Goal: Task Accomplishment & Management: Manage account settings

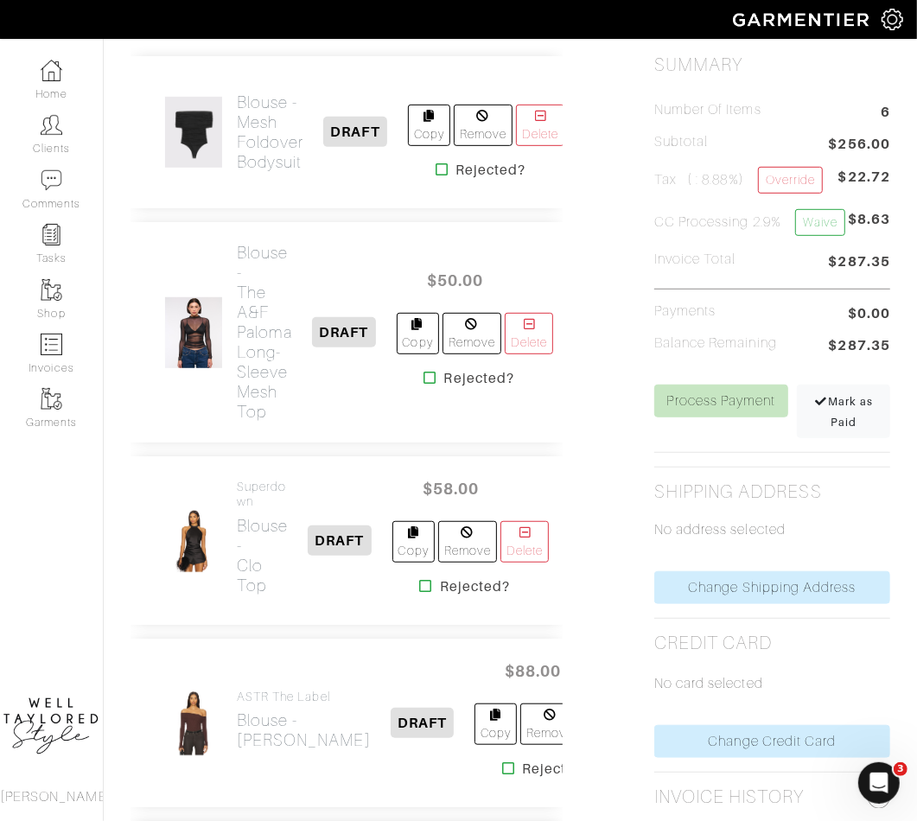
scroll to position [53, 0]
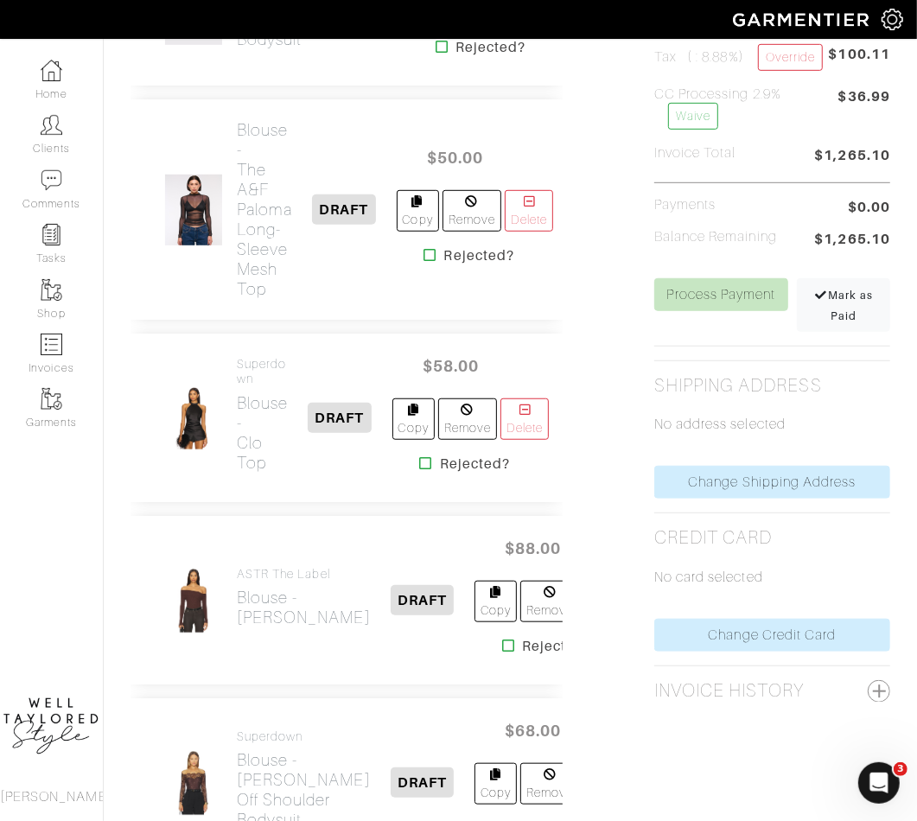
scroll to position [183, 0]
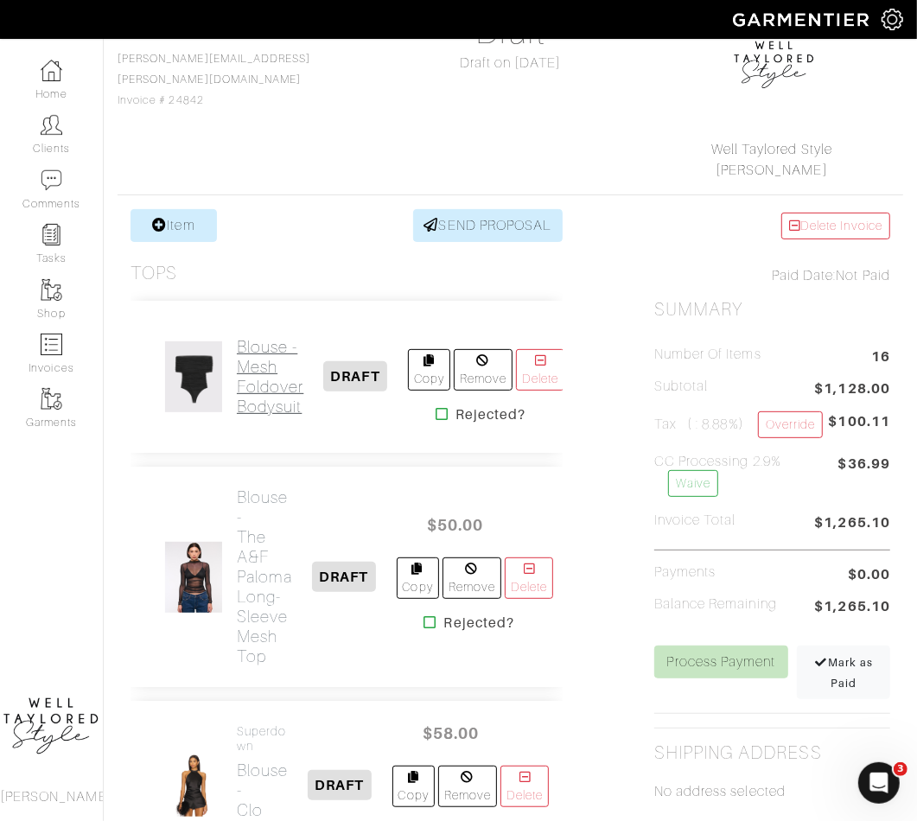
click at [255, 380] on h2 "Blouse - Mesh Foldover Bodysuit" at bounding box center [270, 377] width 67 height 80
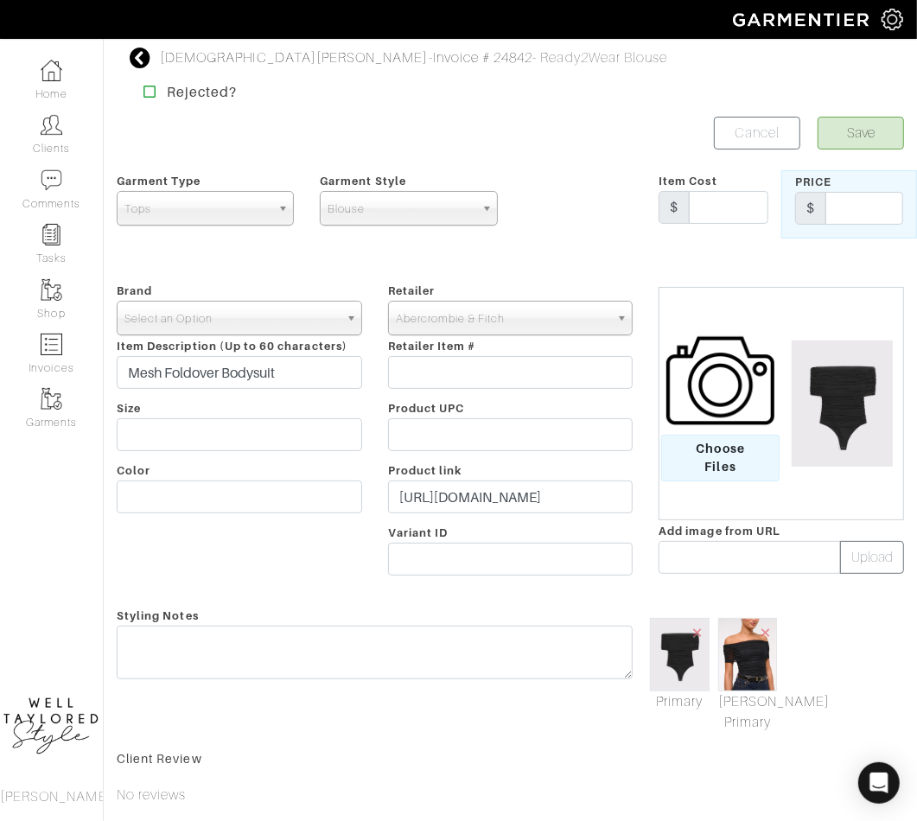
click at [186, 328] on span "Select an Option" at bounding box center [231, 319] width 214 height 35
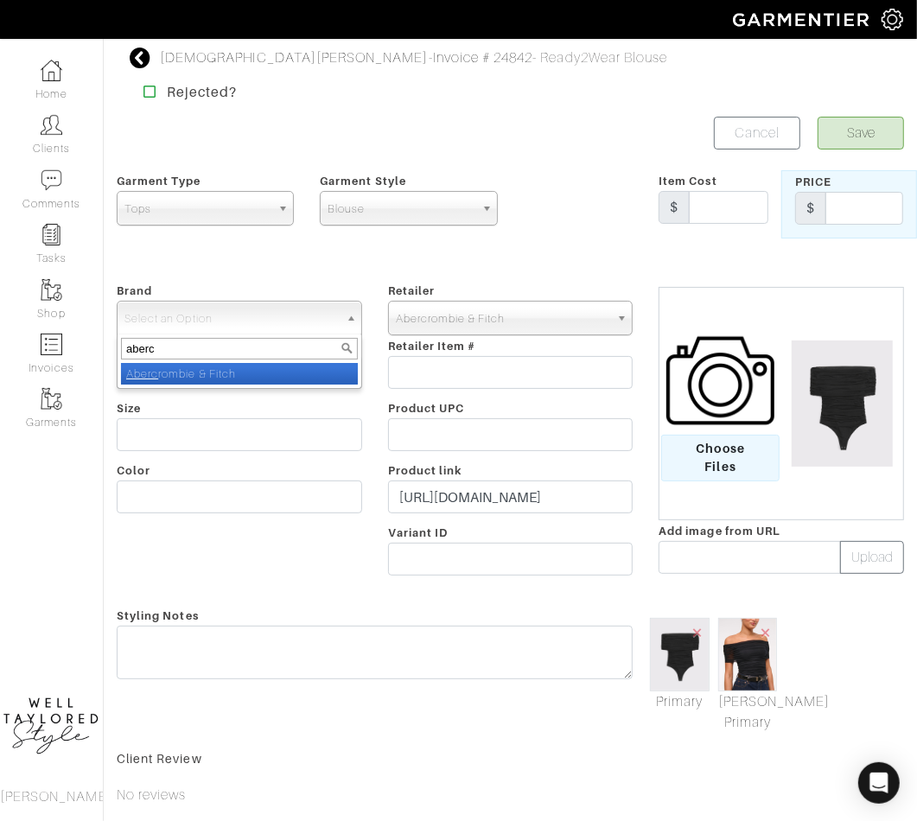
type input "aberc"
click at [203, 375] on li "Aberc rombie & Fitch" at bounding box center [239, 374] width 237 height 22
select select "Abercrombie & Fitch"
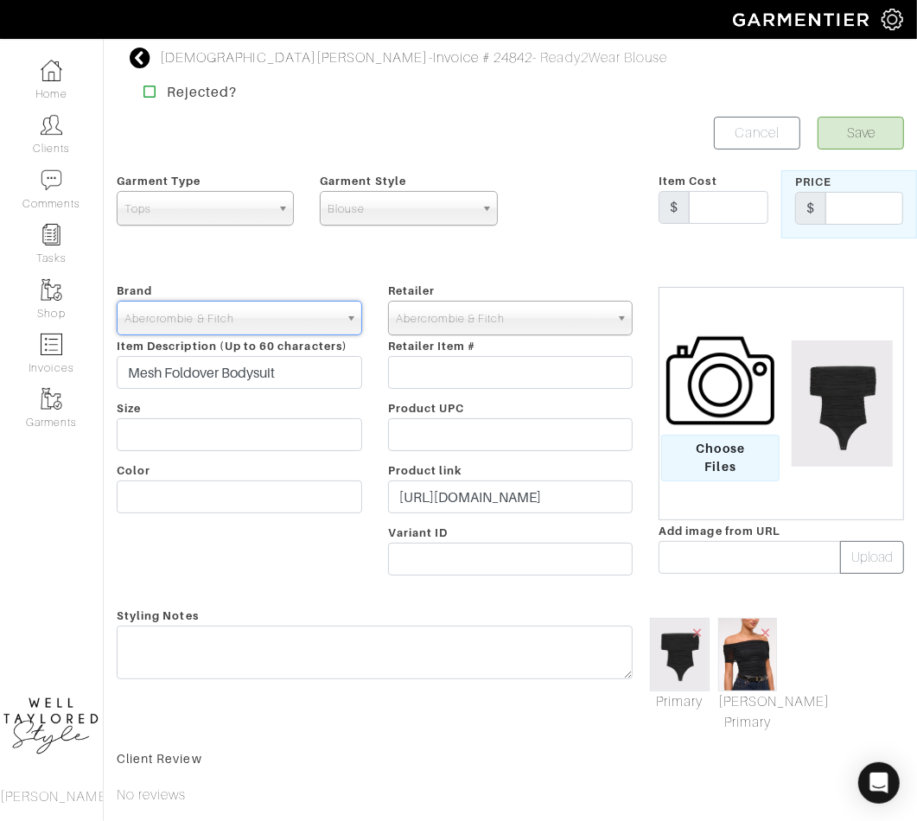
click at [490, 307] on span "Abercrombie & Fitch" at bounding box center [503, 319] width 214 height 35
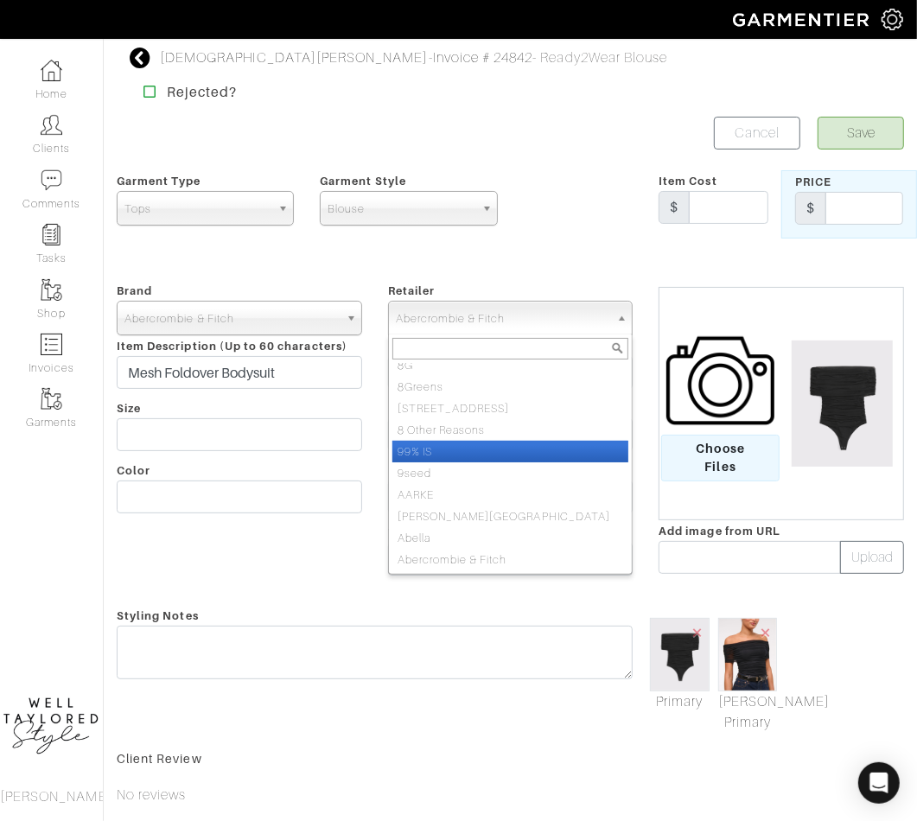
scroll to position [735, 0]
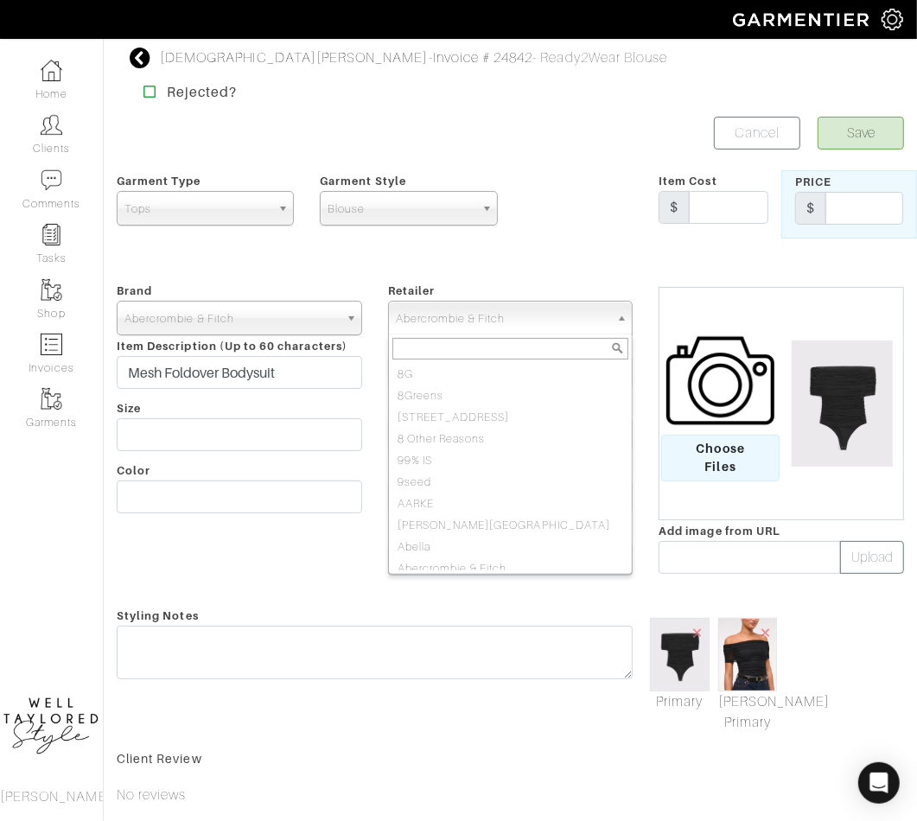
click at [188, 476] on div "Brand - 032c 1017 ALYX 9SM 111SKIN 11 by Boris Bidjan Saberi 11 Honore 12 Store…" at bounding box center [239, 432] width 271 height 304
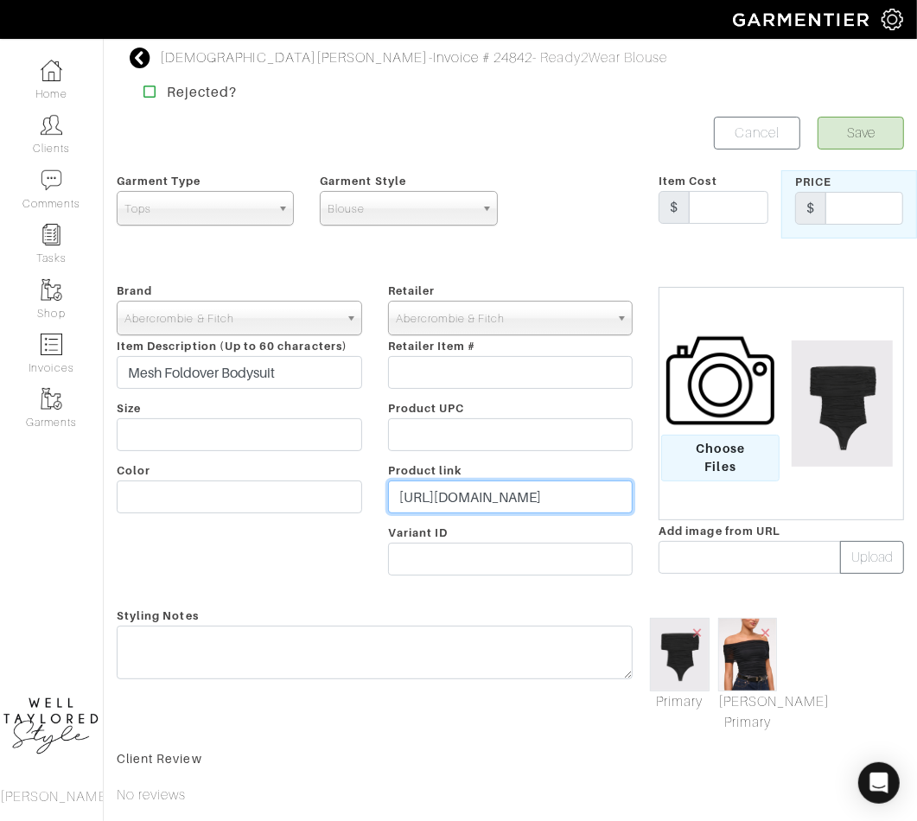
click at [484, 491] on input "https://www.abercrombie.com/shop/us/p/mesh-foldover-bodysuit-59358845?seq=02&pa…" at bounding box center [510, 497] width 245 height 33
click at [903, 213] on input "text" at bounding box center [865, 208] width 78 height 33
type input "45"
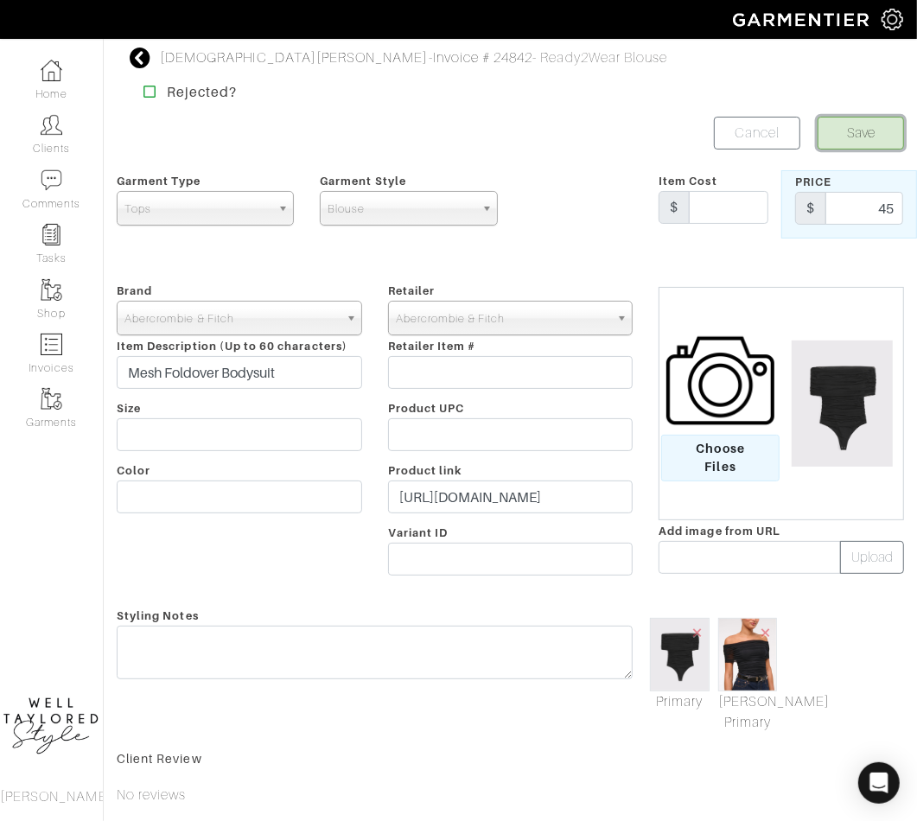
click at [888, 124] on button "Save" at bounding box center [861, 133] width 86 height 33
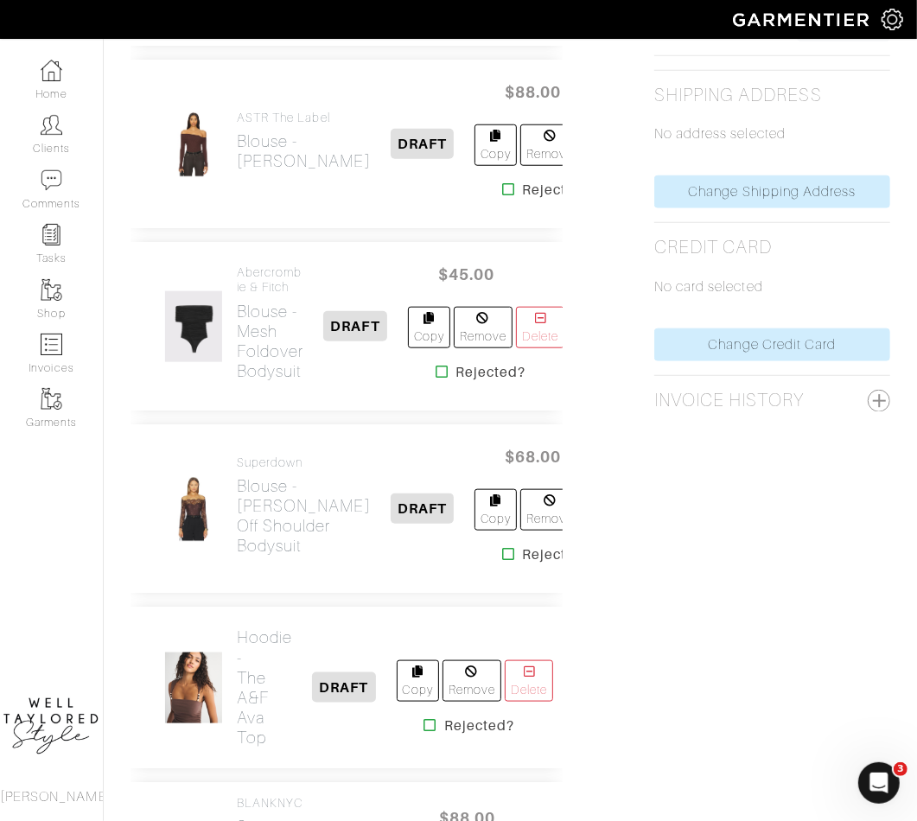
scroll to position [1180, 0]
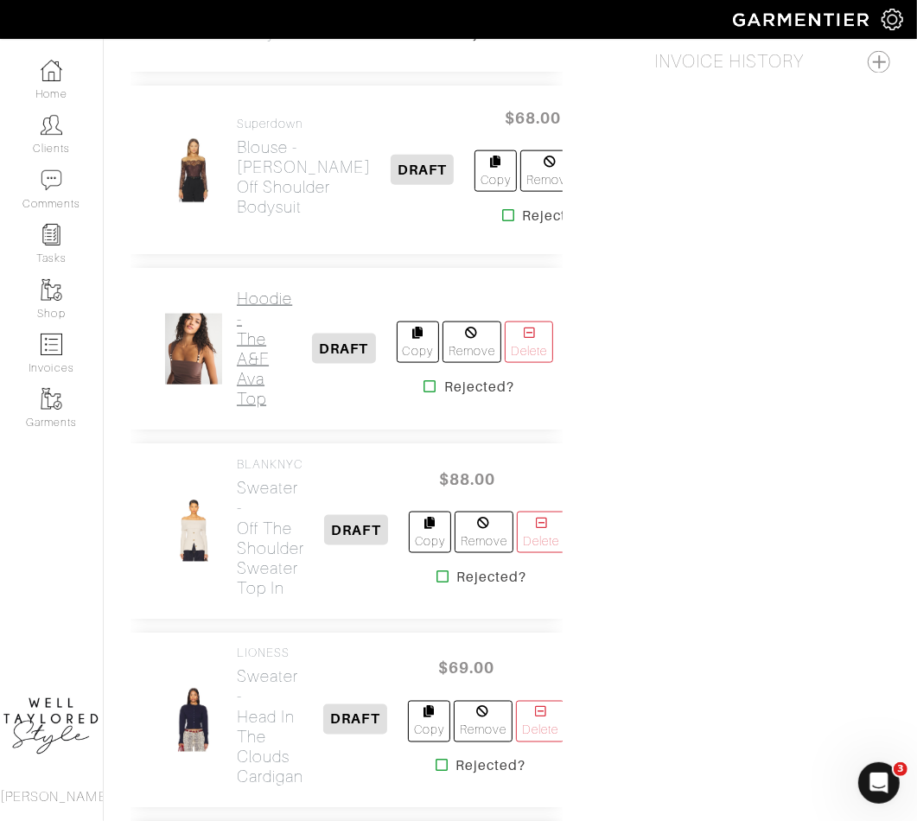
click at [255, 339] on h2 "Hoodie - The A&F Ava Top" at bounding box center [264, 348] width 55 height 119
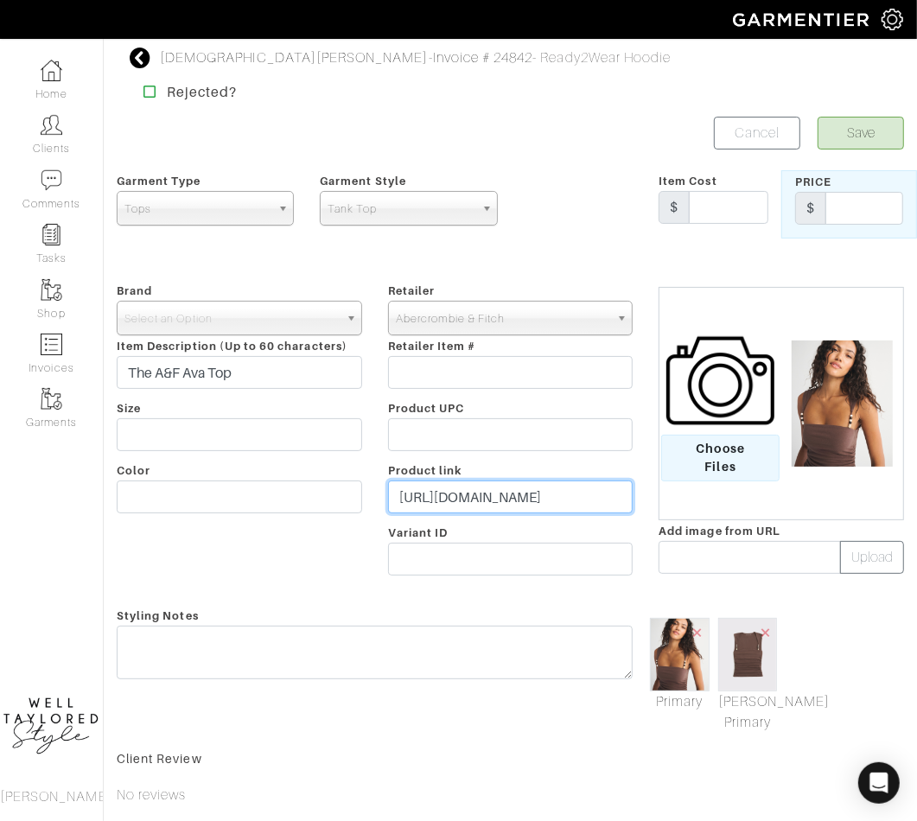
click at [473, 491] on input "https://www.abercrombie.com/shop/us/p/the-a-and-f-ava-top-60553319?categoryId=6…" at bounding box center [510, 497] width 245 height 33
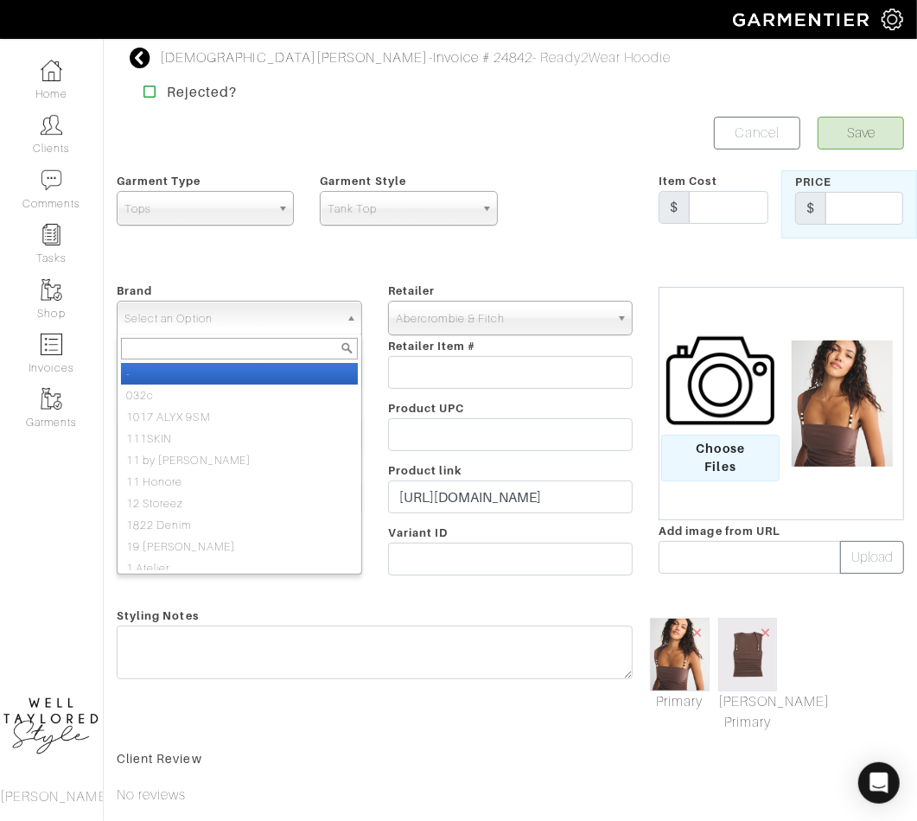
click at [227, 321] on span "Select an Option" at bounding box center [231, 319] width 214 height 35
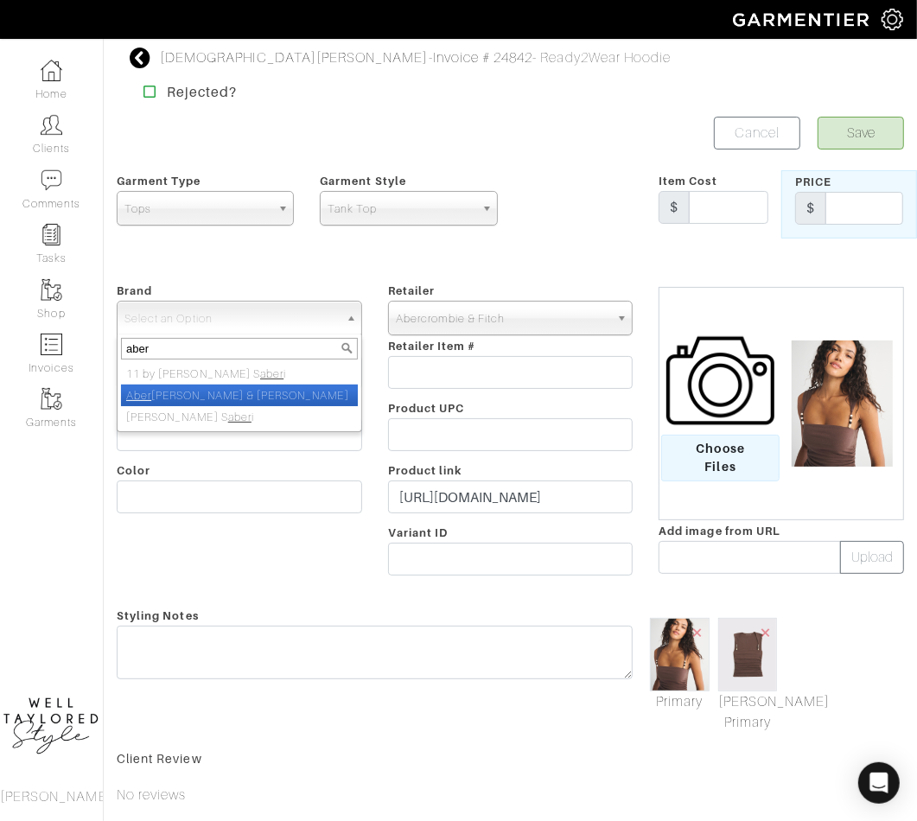
type input "aber"
click at [184, 388] on li "Aber crombie & Fitch" at bounding box center [239, 396] width 237 height 22
select select "Abercrombie & Fitch"
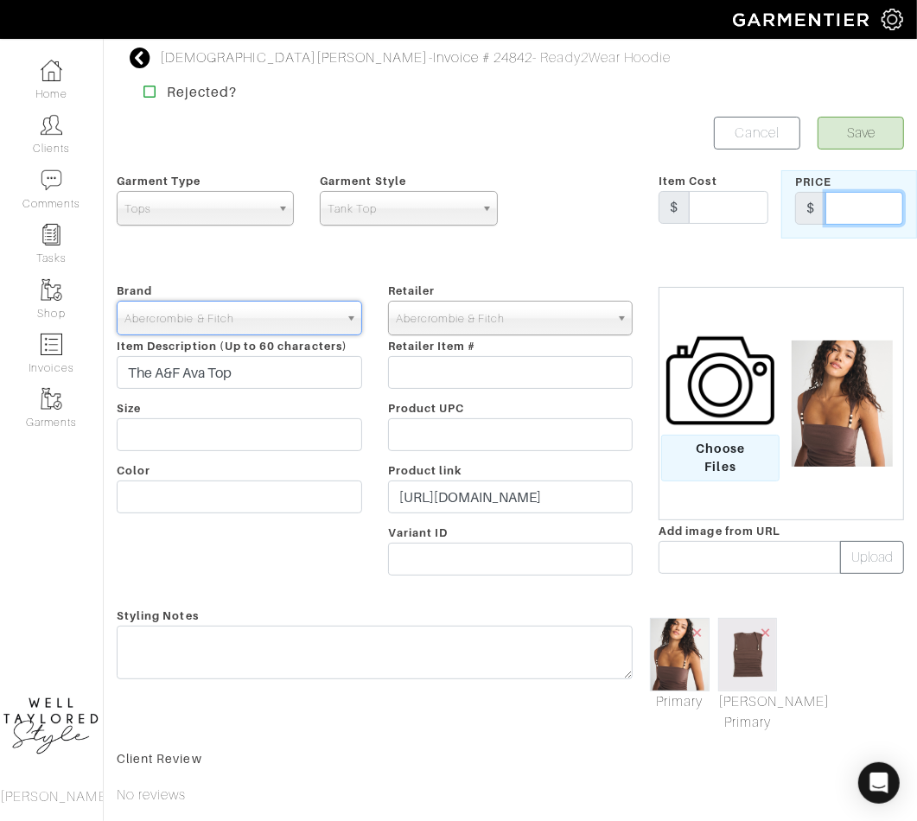
click at [883, 201] on input "text" at bounding box center [865, 208] width 78 height 33
type input "40"
click at [870, 137] on button "Save" at bounding box center [861, 133] width 86 height 33
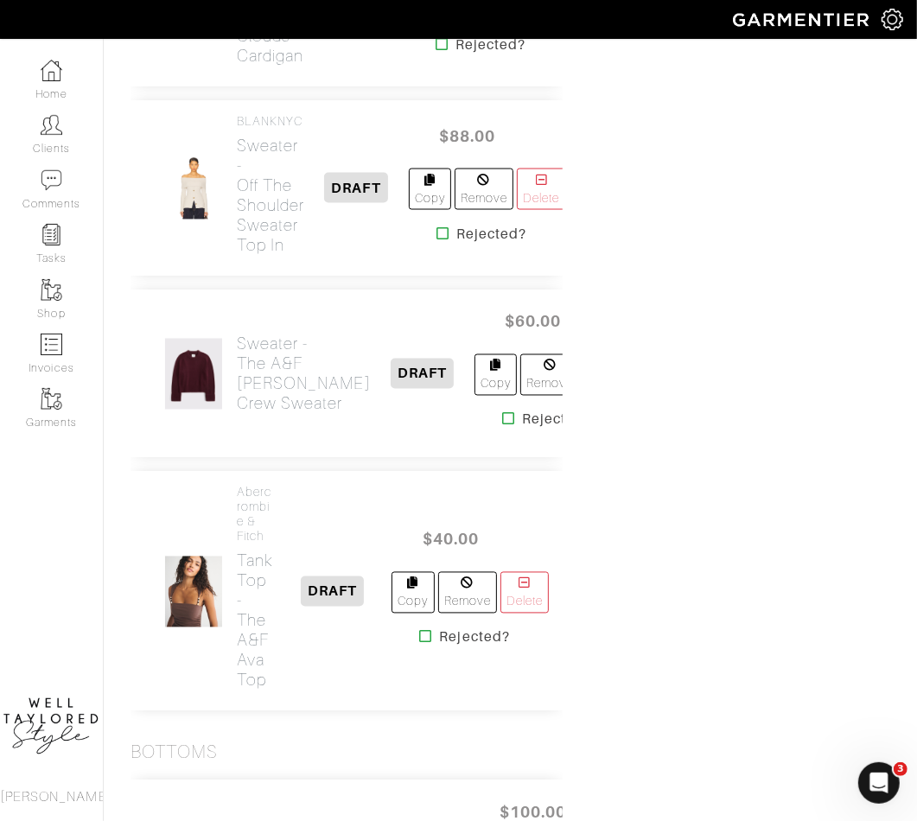
scroll to position [1531, 0]
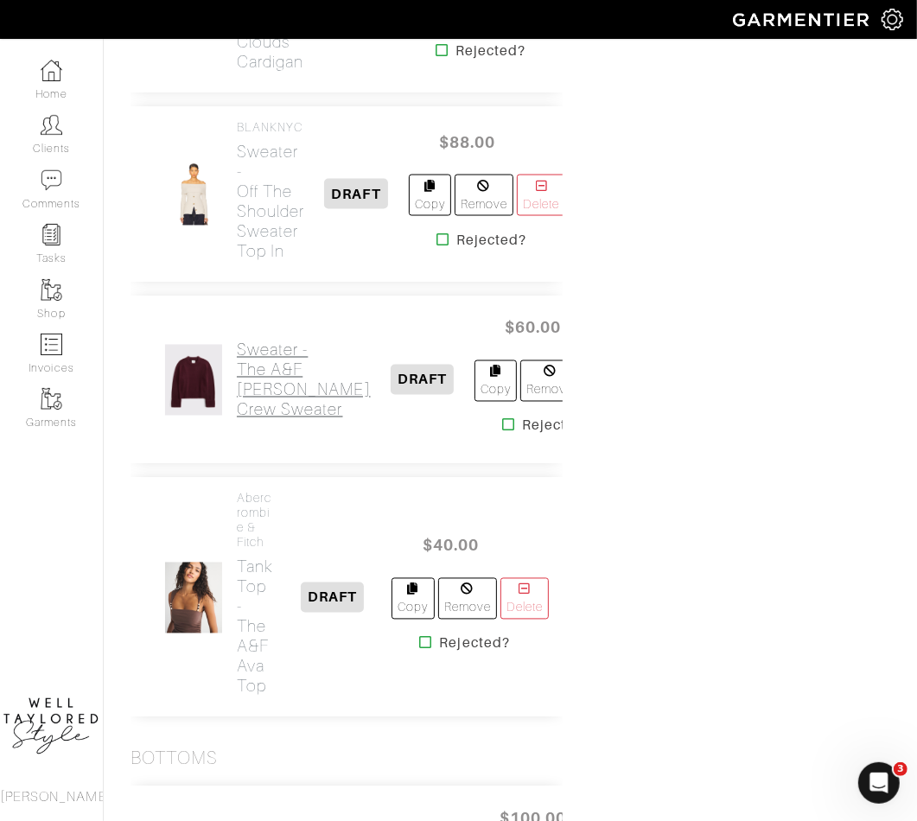
click at [272, 410] on h2 "Sweater - The A&F [PERSON_NAME] Crew Sweater" at bounding box center [304, 381] width 134 height 80
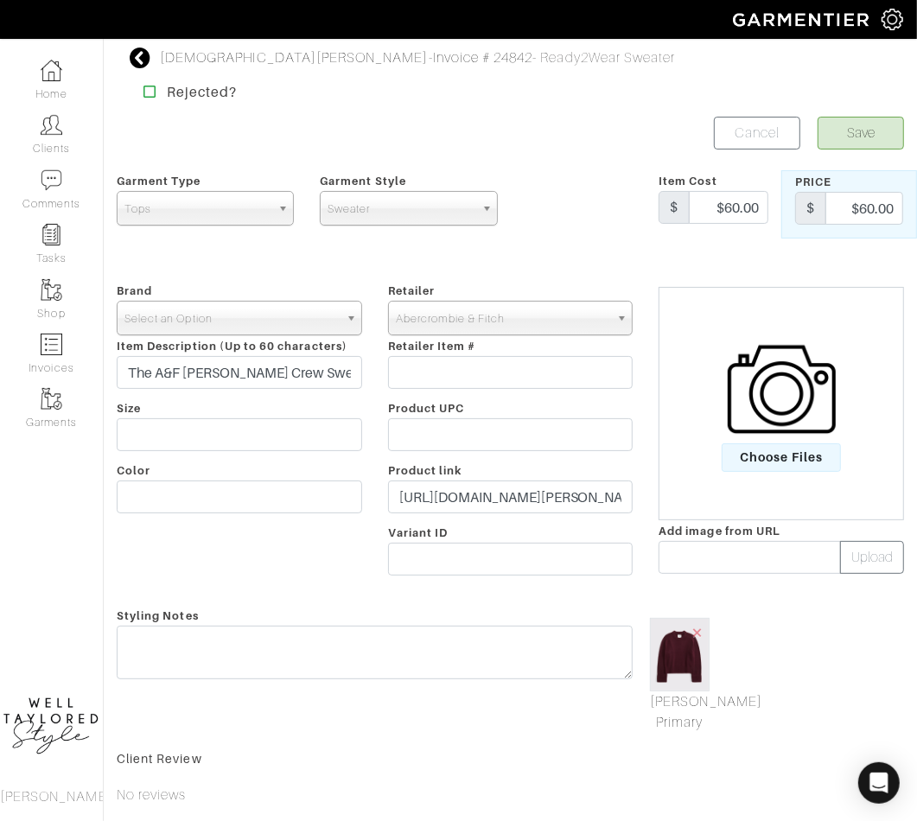
click at [237, 313] on span "Select an Option" at bounding box center [231, 319] width 214 height 35
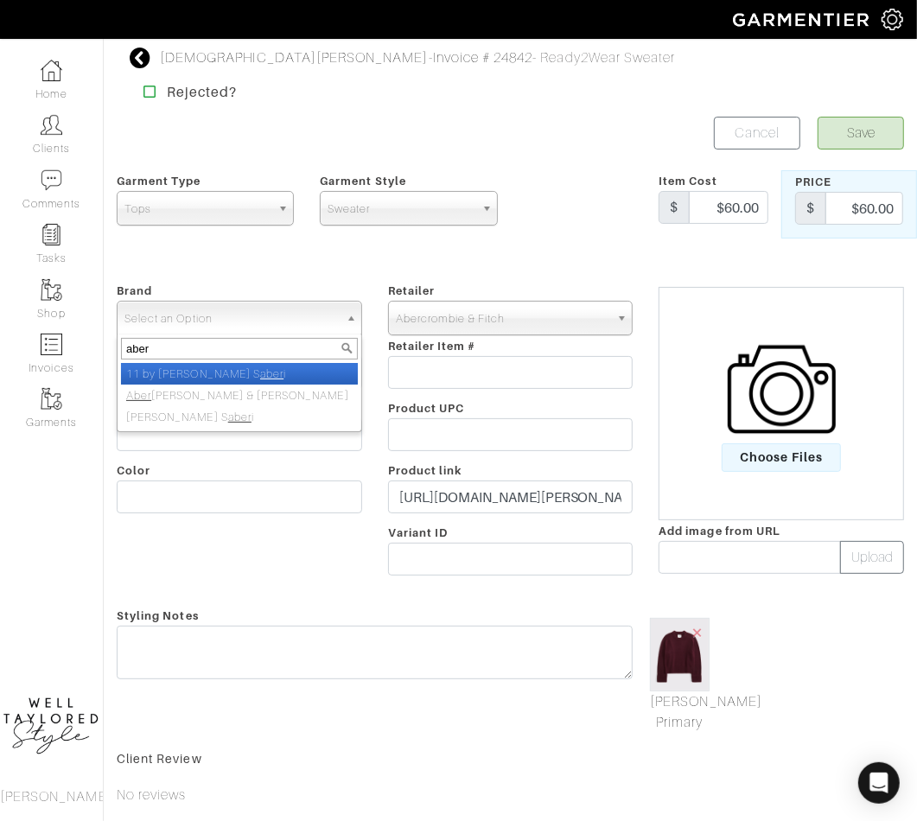
type input "aberc"
select select "Abercrombie & Fitch"
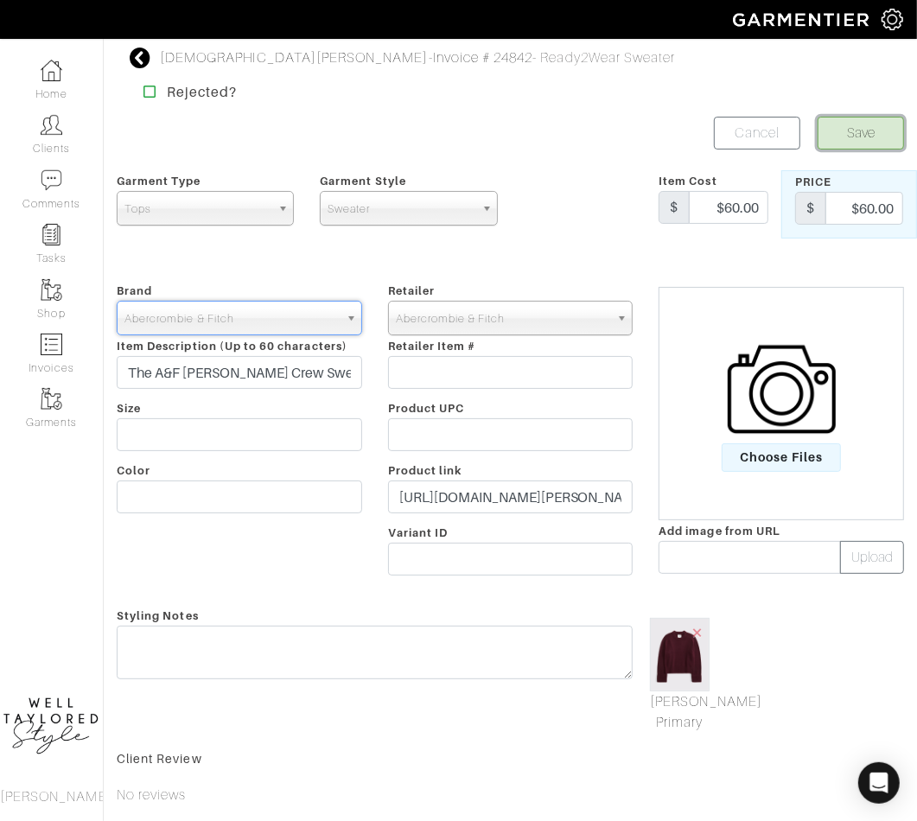
click at [873, 137] on button "Save" at bounding box center [861, 133] width 86 height 33
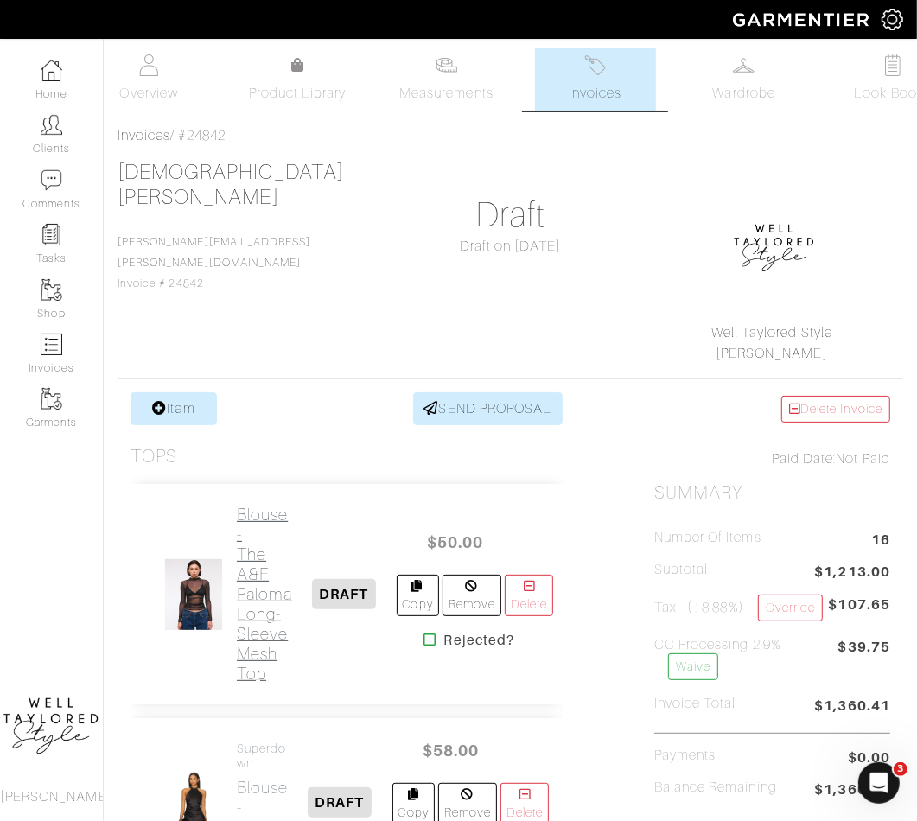
click at [259, 605] on h2 "Blouse - The A&F Paloma Long-Sleeve Mesh Top" at bounding box center [264, 594] width 55 height 179
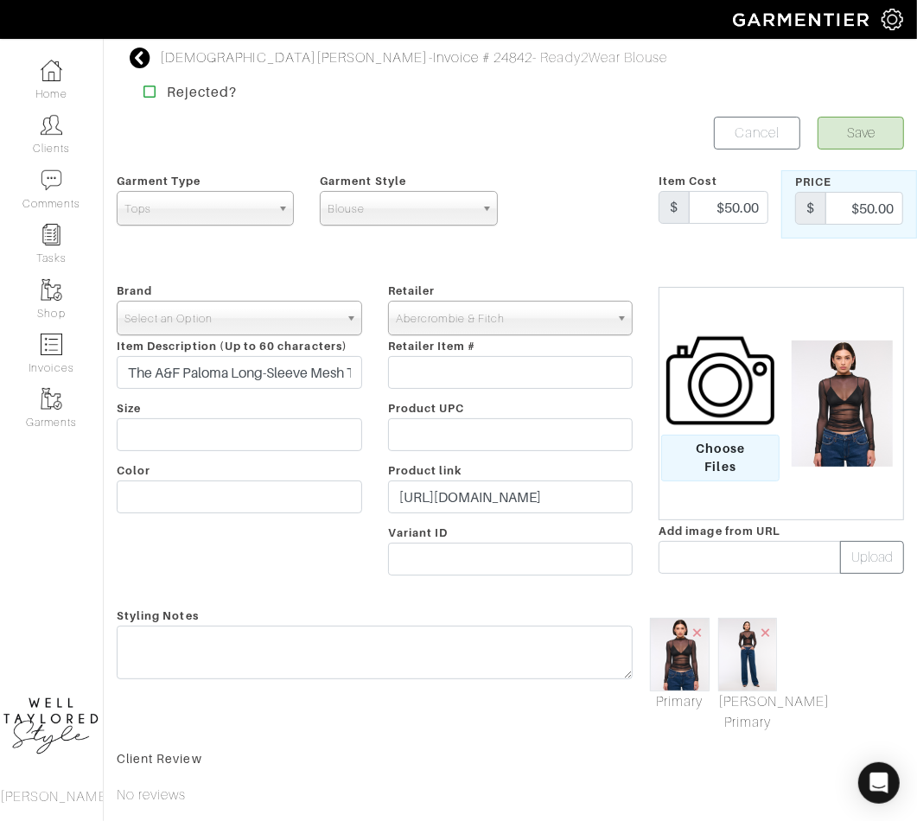
click at [218, 328] on span "Select an Option" at bounding box center [231, 319] width 214 height 35
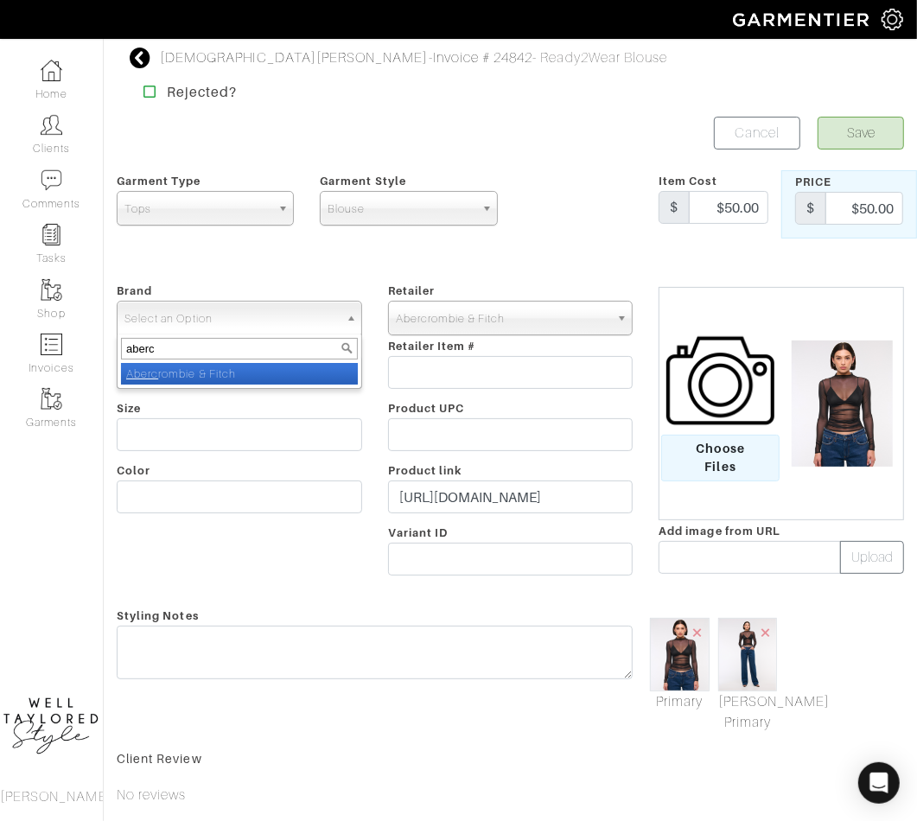
type input "abercr"
select select "Abercrombie & Fitch"
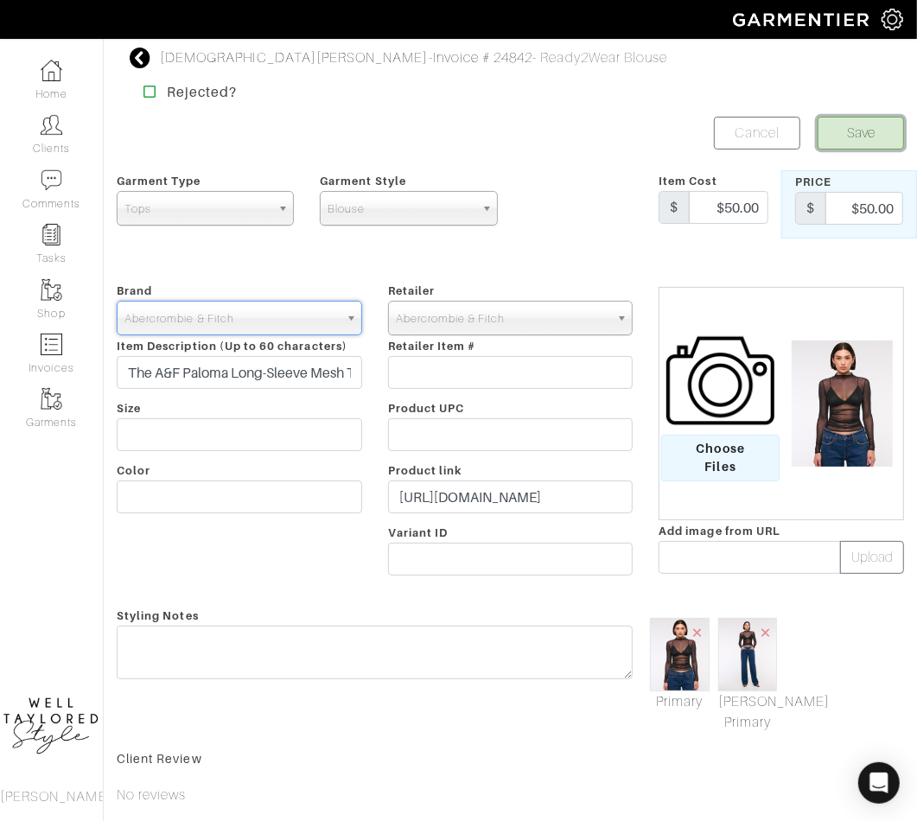
click at [866, 124] on button "Save" at bounding box center [861, 133] width 86 height 33
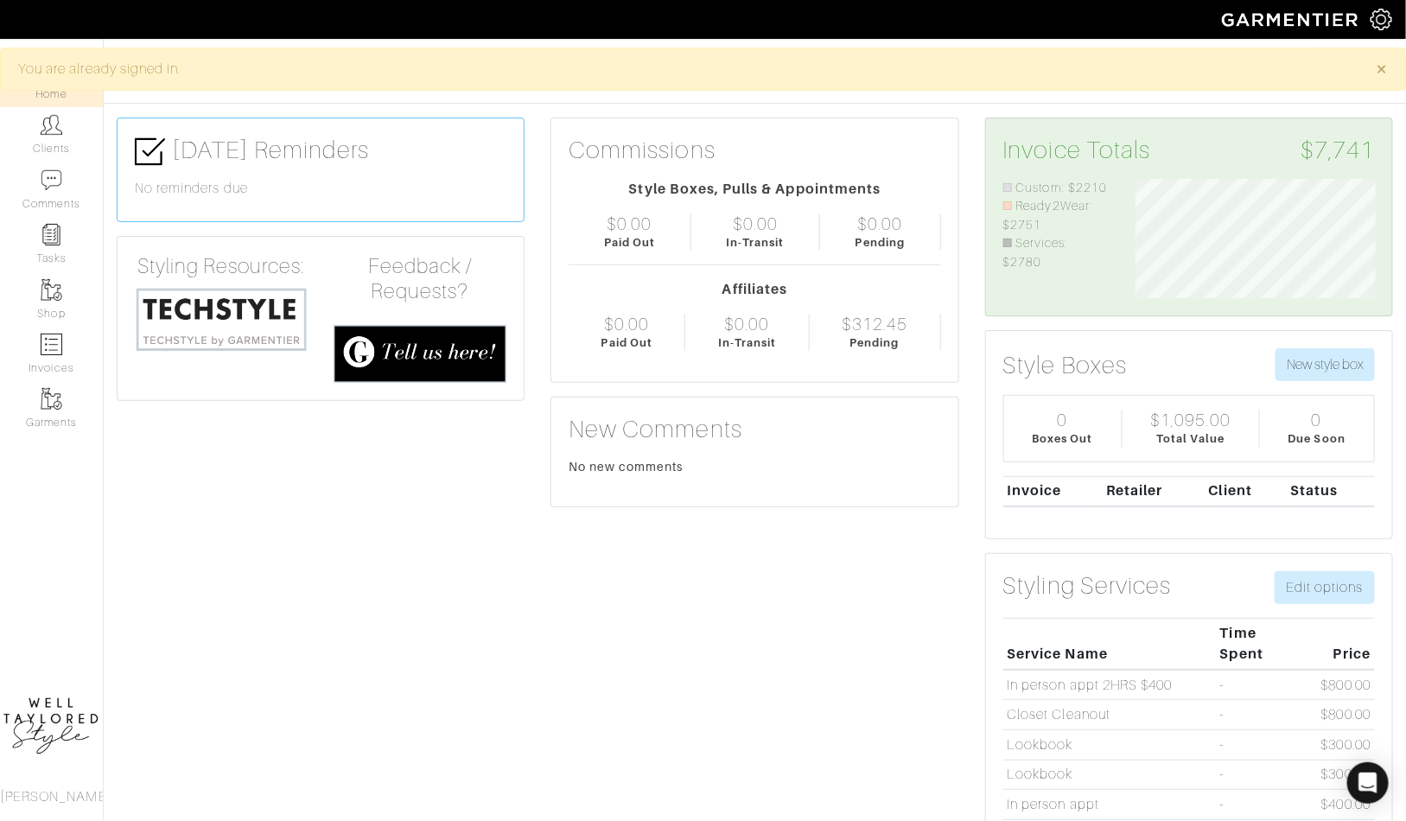
scroll to position [120, 265]
click at [48, 139] on link "Clients" at bounding box center [51, 134] width 103 height 54
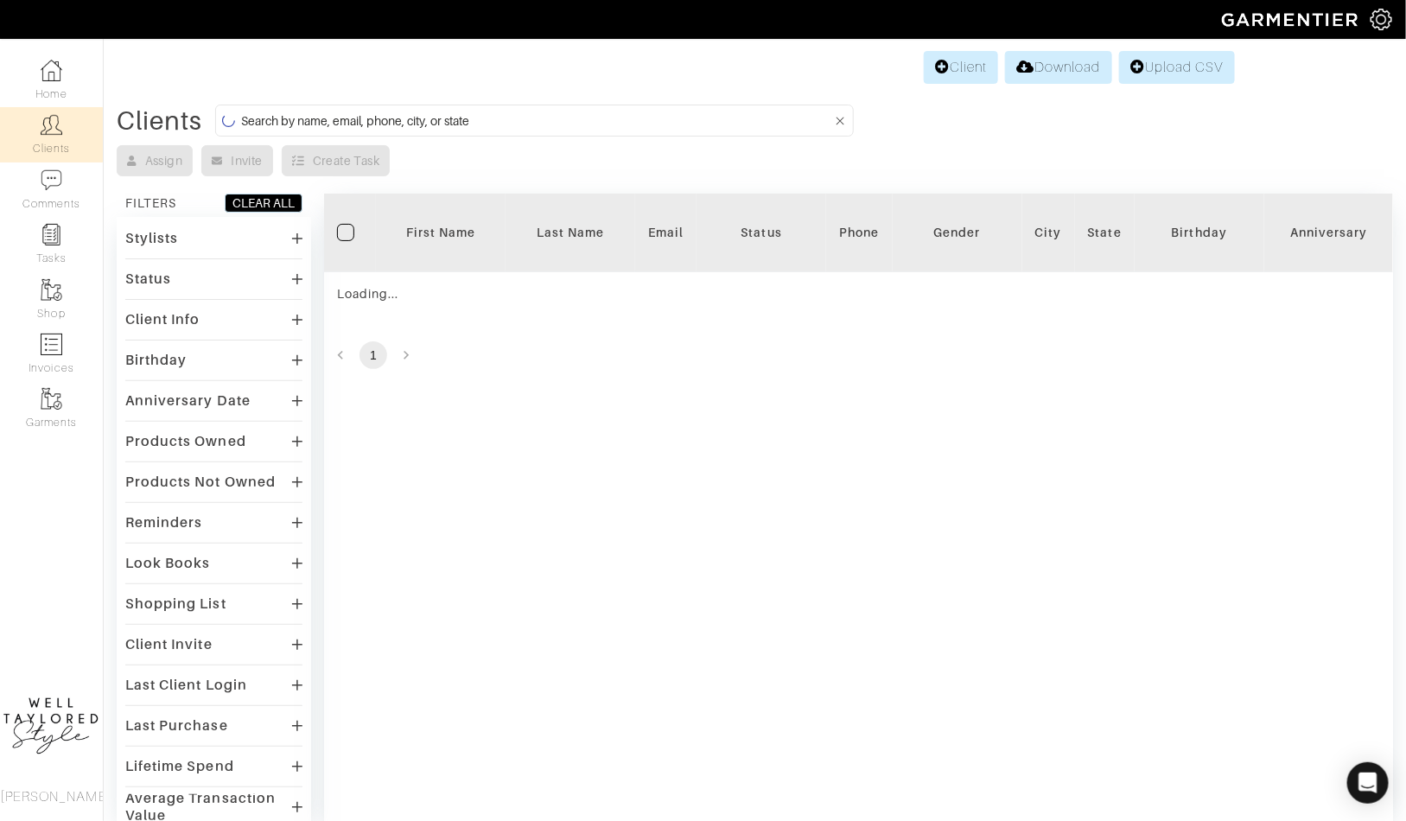
click at [370, 117] on input at bounding box center [536, 121] width 591 height 22
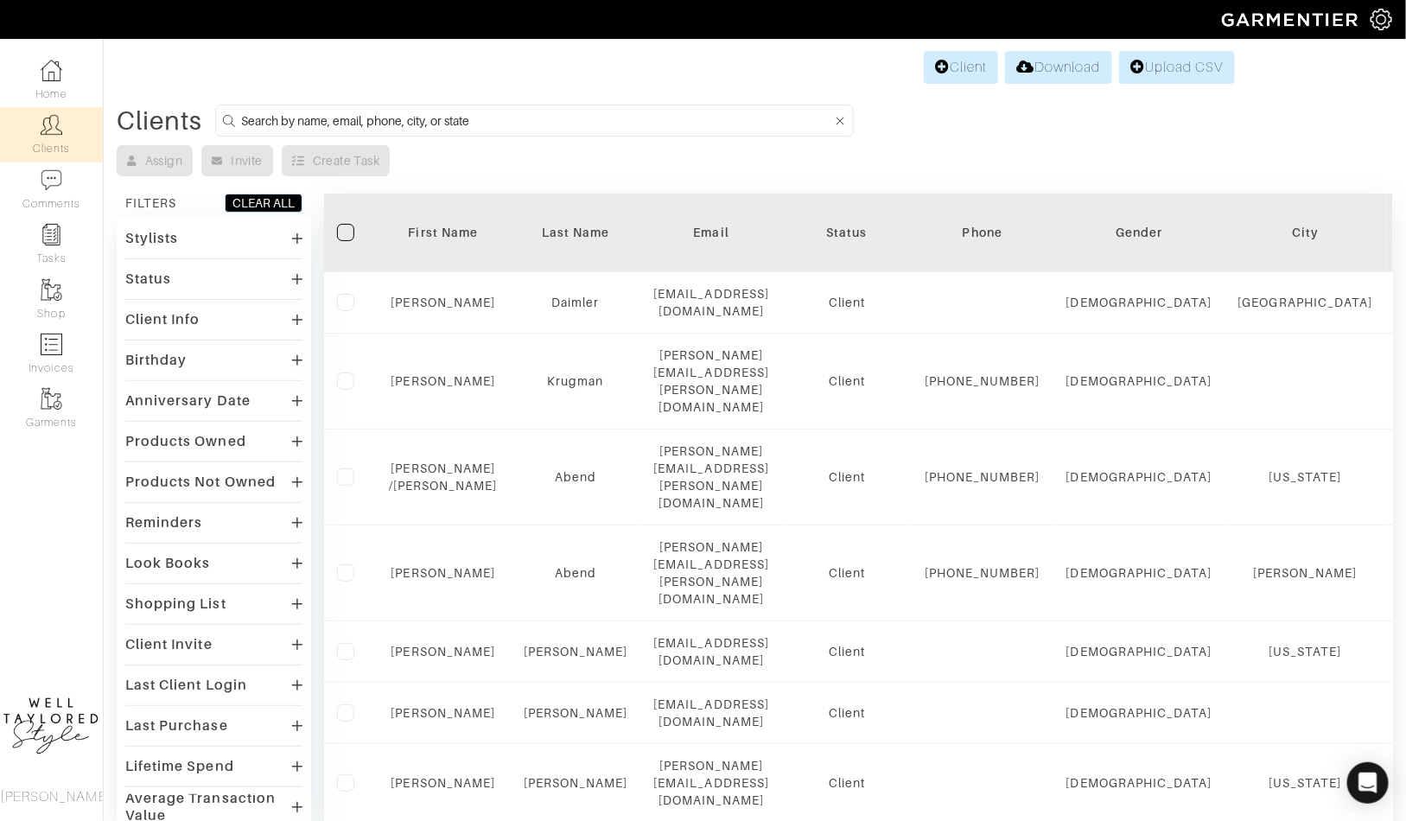
type input "g"
type input "diana"
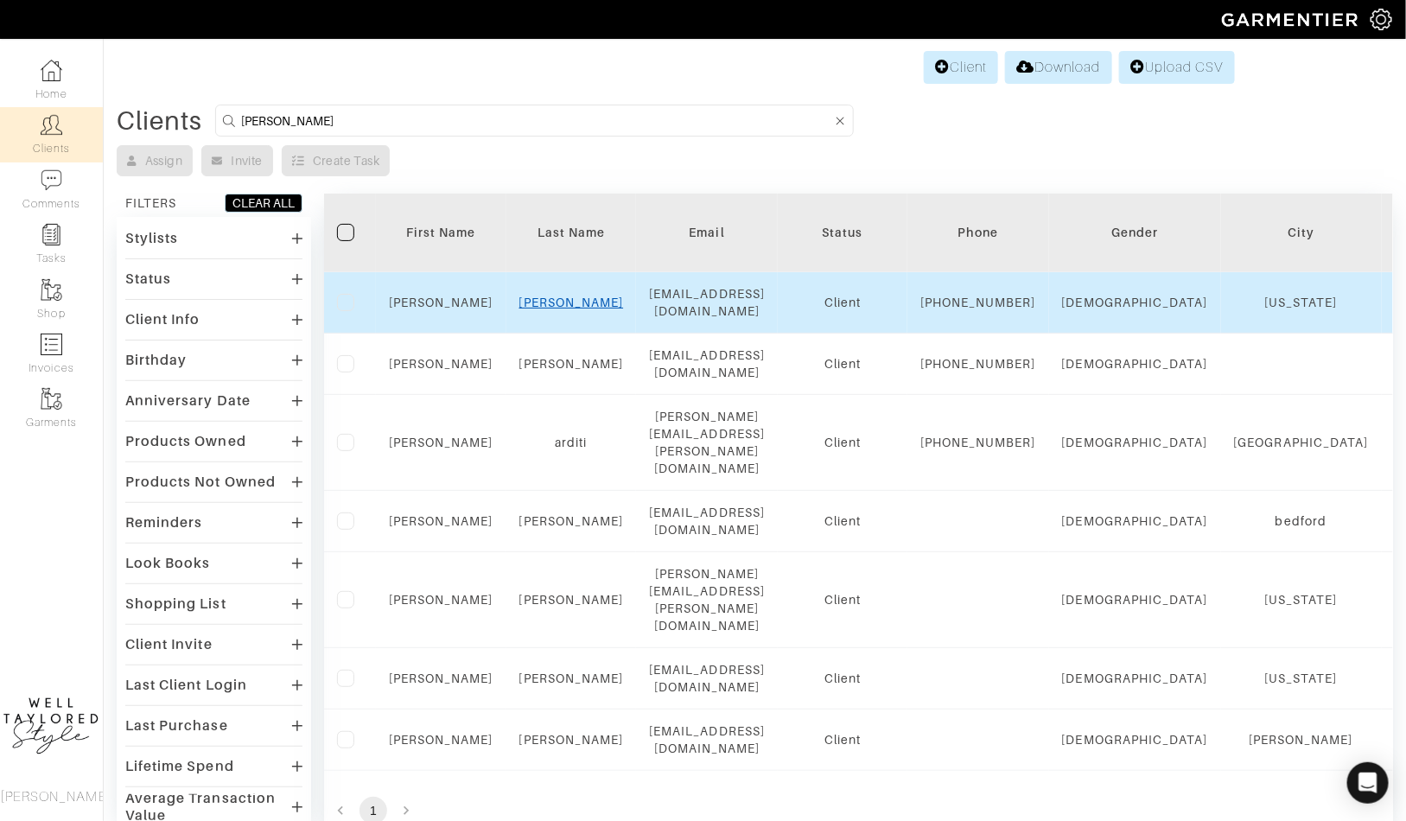
click at [572, 305] on link "Gersten" at bounding box center [572, 303] width 105 height 14
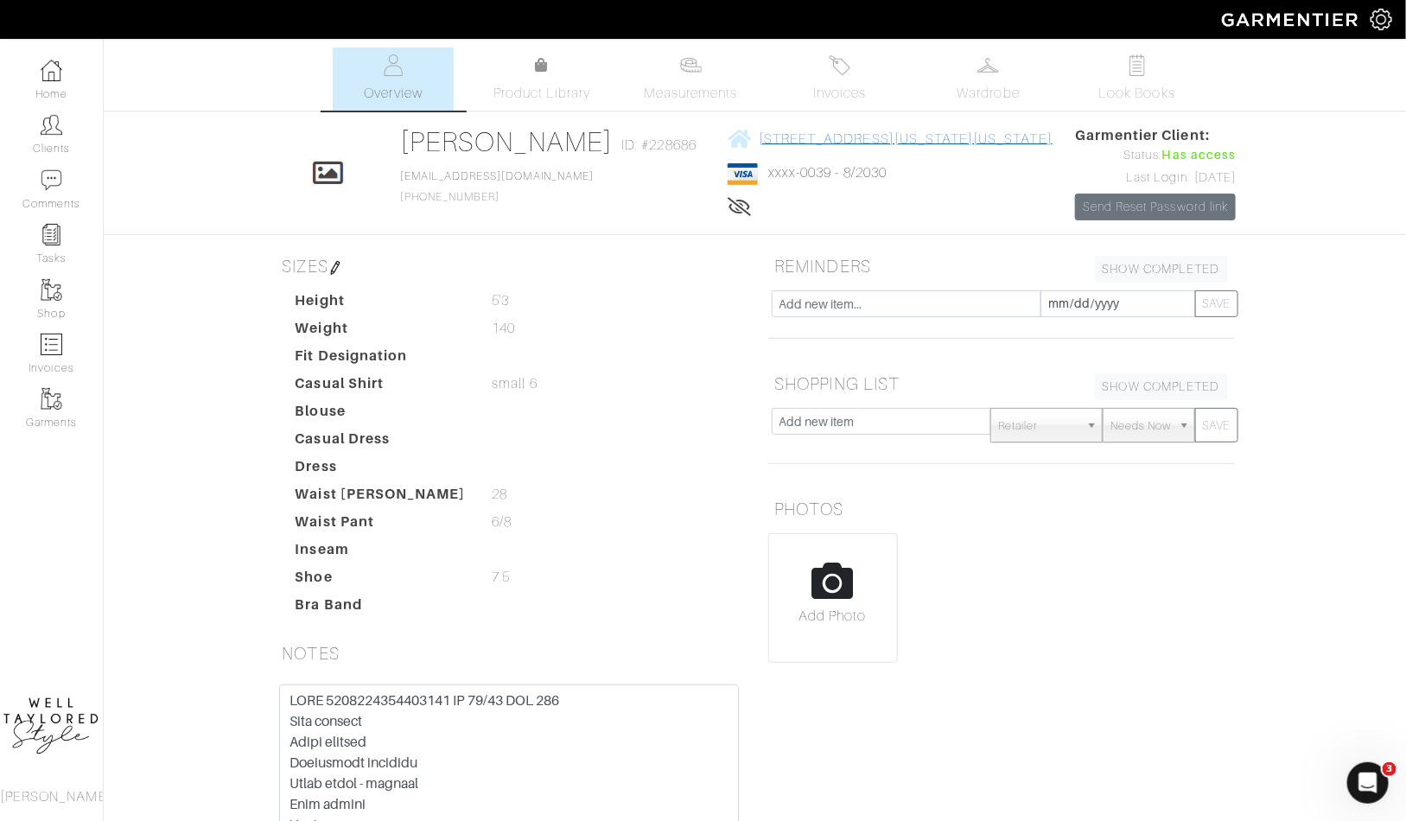
drag, startPoint x: 1049, startPoint y: 141, endPoint x: 733, endPoint y: 143, distance: 315.5
click at [733, 143] on div "Click To Edit Diana Gersten ID: #228686 dgersten@gmail.com 917-514-6906 171 w 7…" at bounding box center [755, 172] width 985 height 95
copy span "171 w 79th - apt 91 new york, New York - 10024"
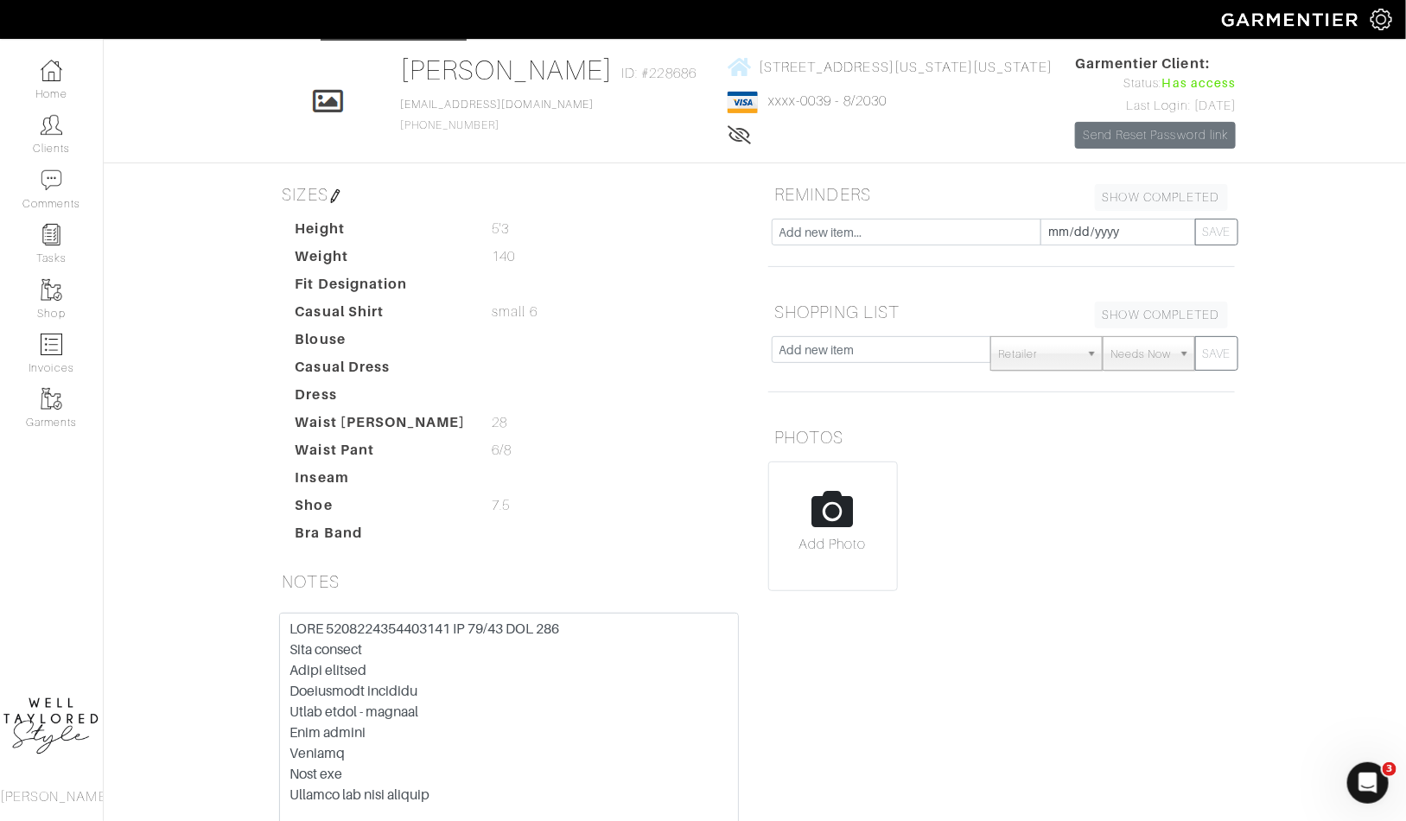
scroll to position [76, 0]
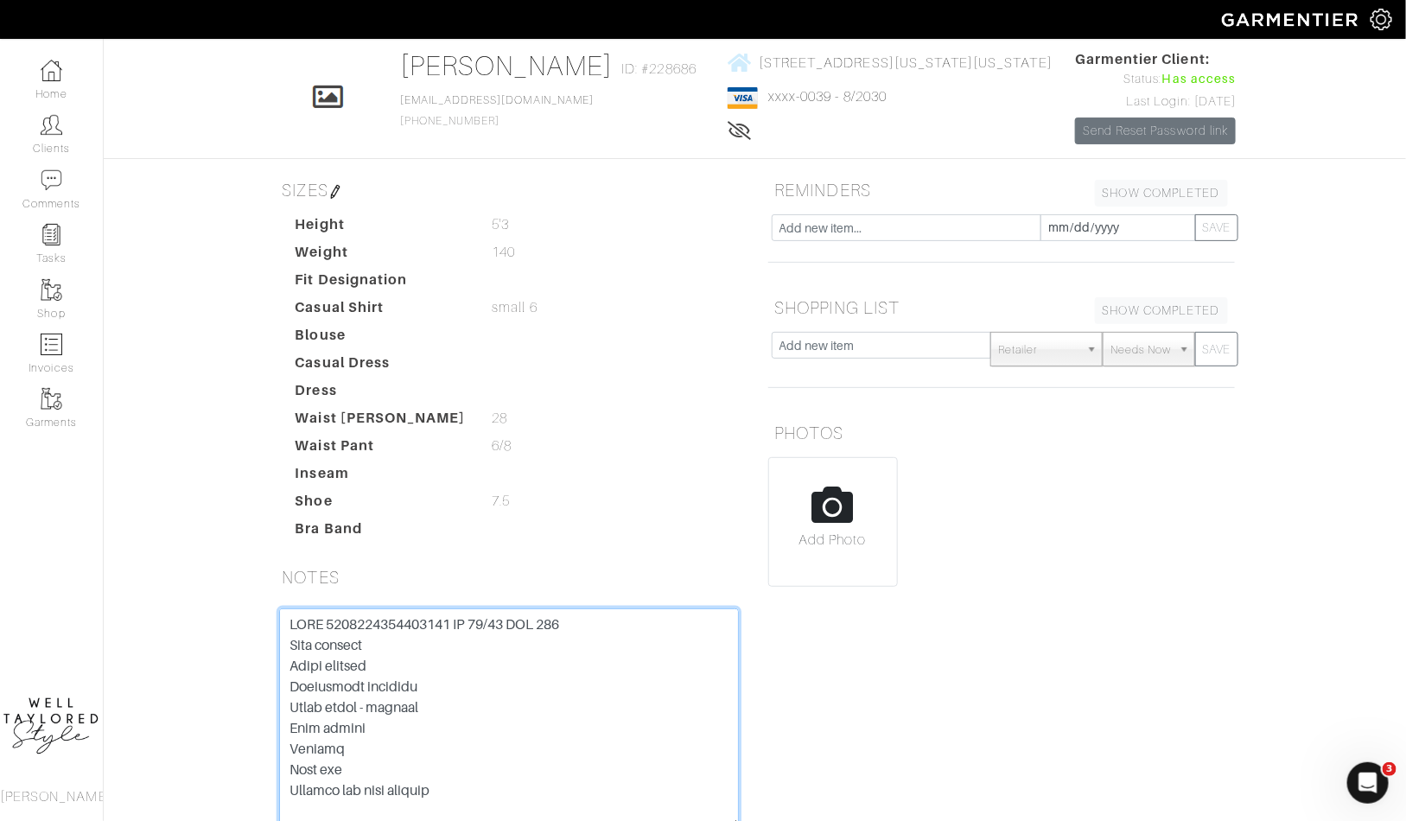
drag, startPoint x: 326, startPoint y: 619, endPoint x: 470, endPoint y: 619, distance: 144.4
click at [470, 619] on textarea at bounding box center [509, 719] width 460 height 220
click at [403, 622] on textarea at bounding box center [509, 719] width 460 height 220
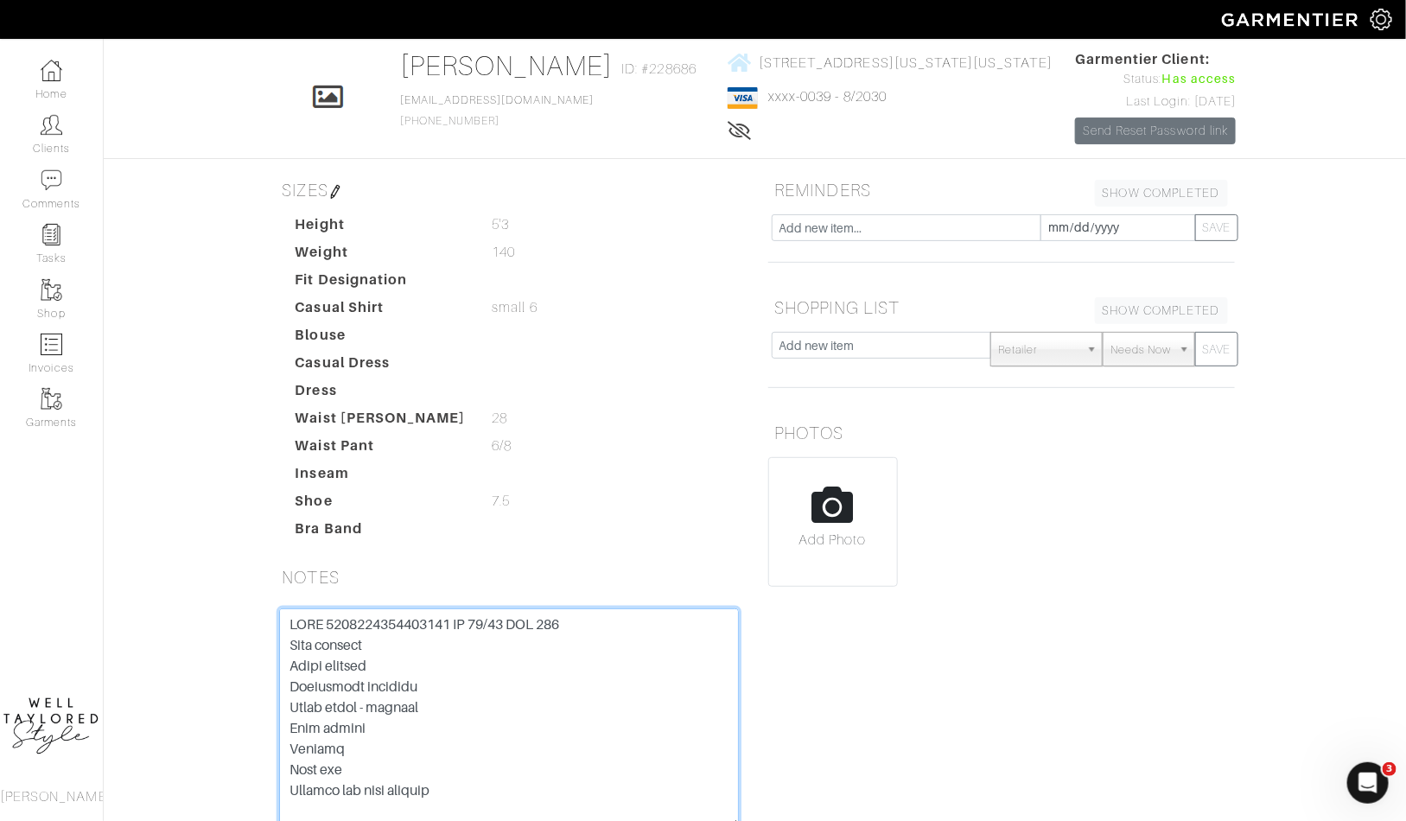
click at [403, 622] on textarea at bounding box center [509, 719] width 460 height 220
click at [582, 653] on textarea at bounding box center [509, 719] width 460 height 220
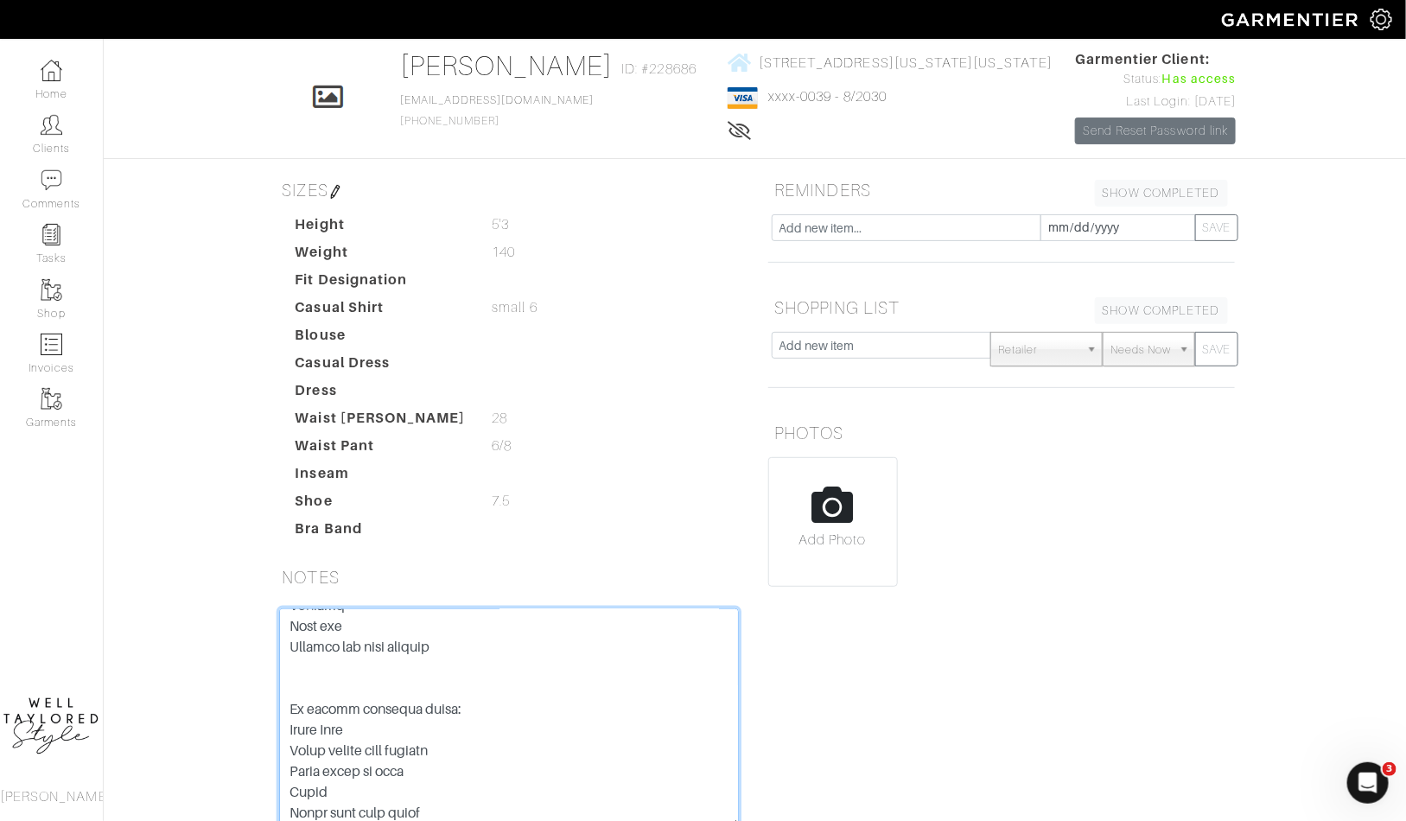
scroll to position [225, 0]
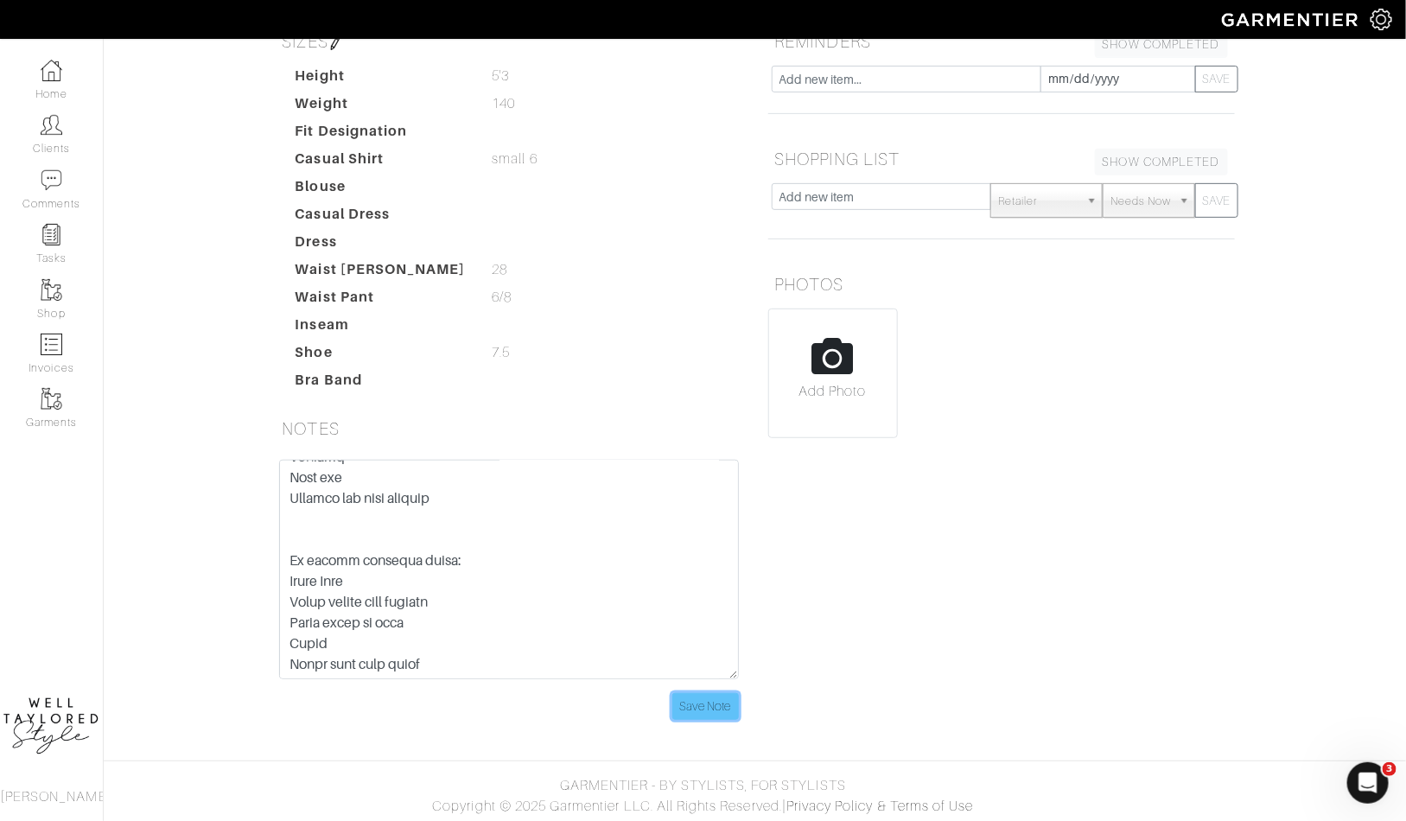
click at [707, 707] on input "Save Note" at bounding box center [706, 706] width 67 height 27
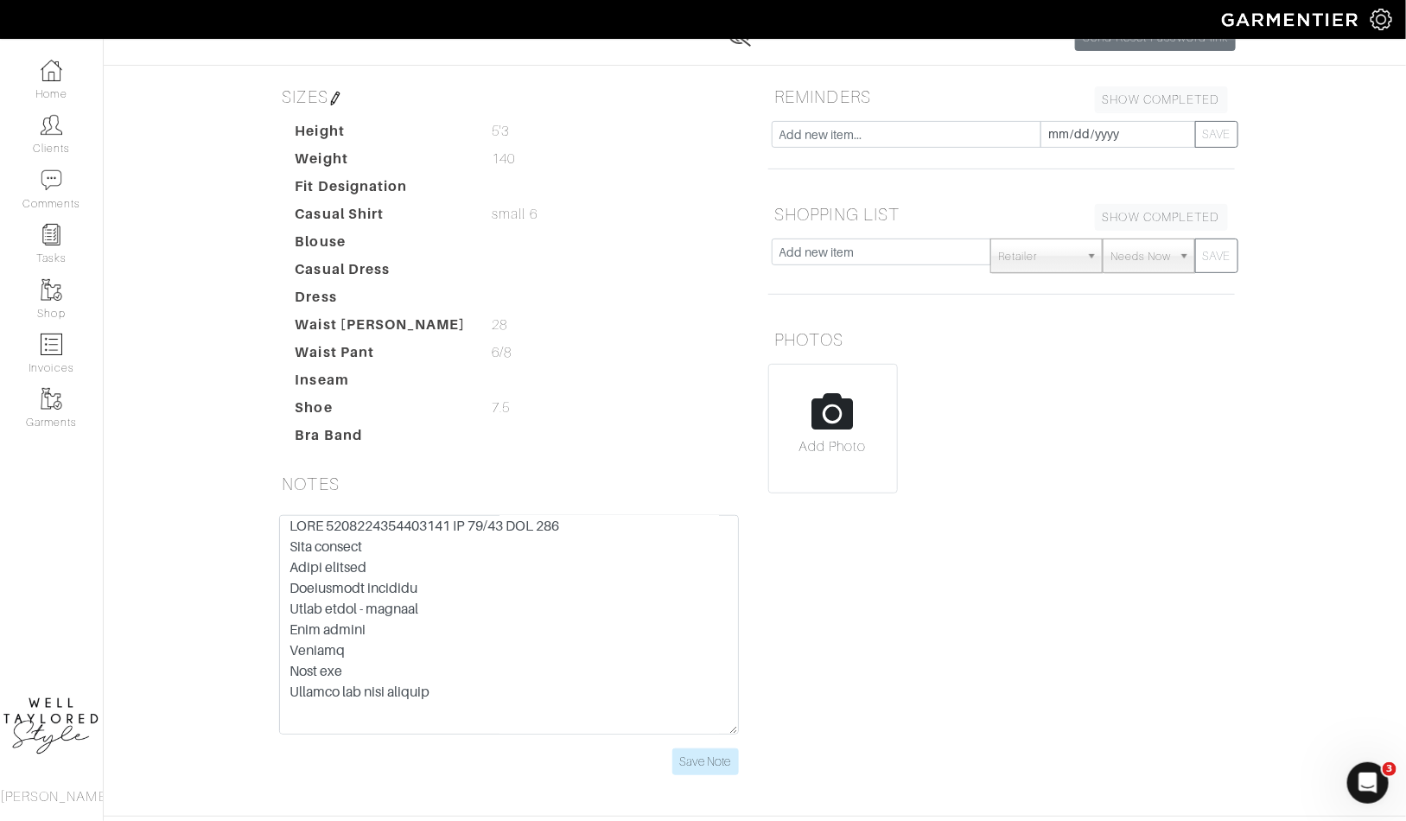
scroll to position [0, 0]
click at [704, 764] on input "Save Note" at bounding box center [706, 762] width 67 height 27
click at [69, 127] on link "Clients" at bounding box center [51, 134] width 103 height 54
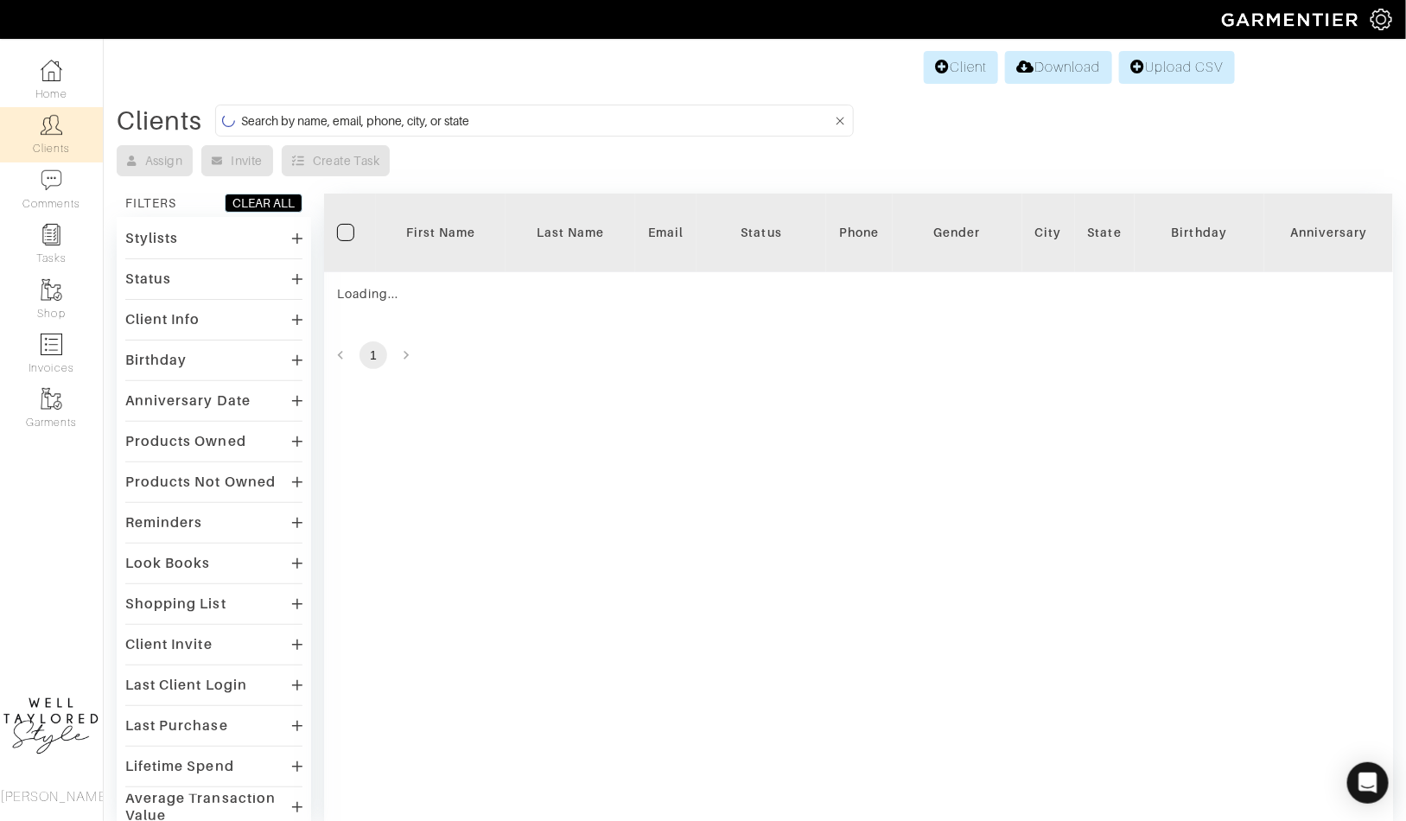
click at [498, 139] on div "Clients Assign Invite Create Task FILTERS CLEAR ALL Stylists Taylor Rapoport St…" at bounding box center [755, 467] width 1277 height 724
click at [498, 106] on form at bounding box center [534, 121] width 639 height 32
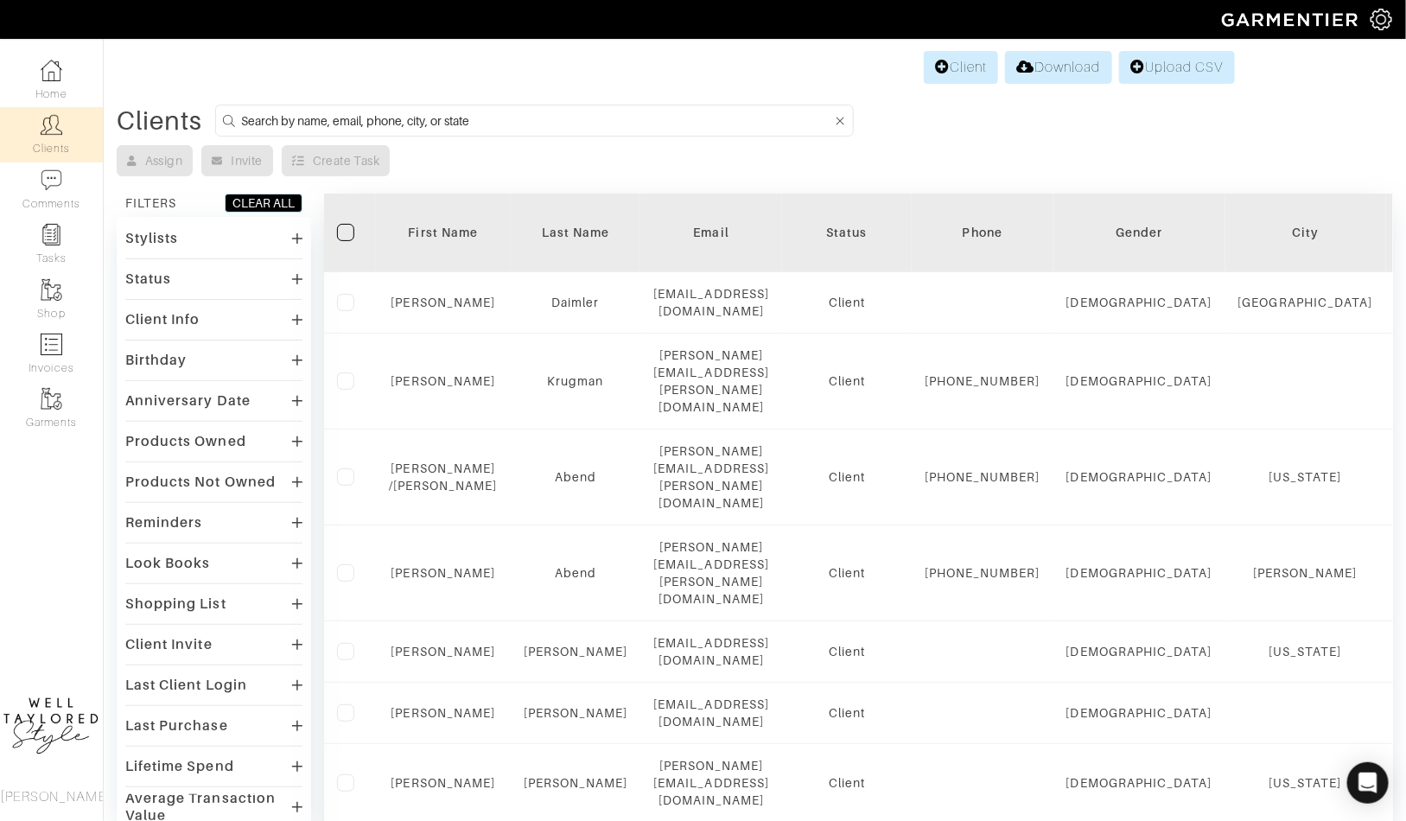
click at [490, 131] on form at bounding box center [534, 121] width 639 height 32
click at [490, 122] on input at bounding box center [536, 121] width 591 height 22
type input "dana"
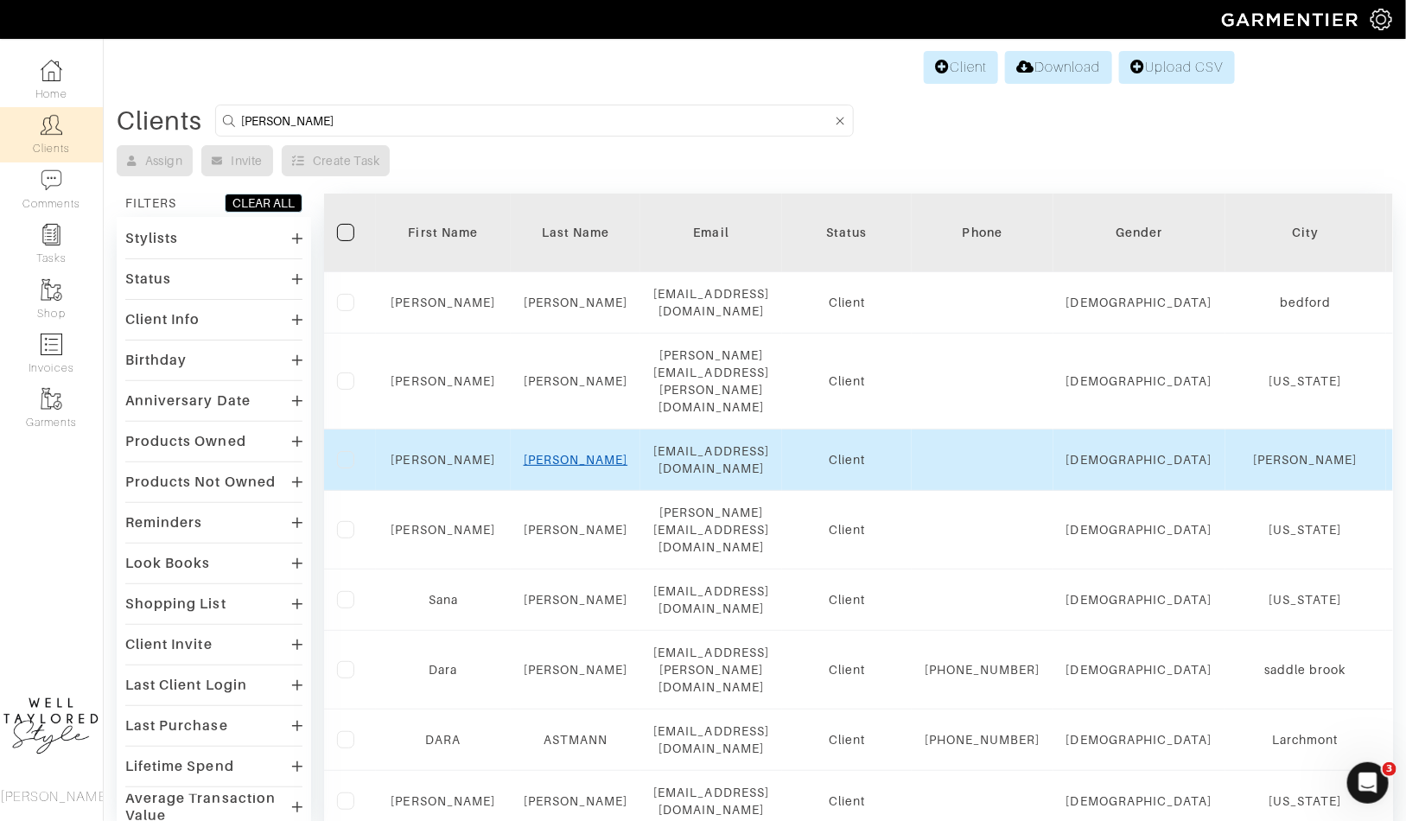
click at [570, 453] on link "kuller" at bounding box center [576, 460] width 105 height 14
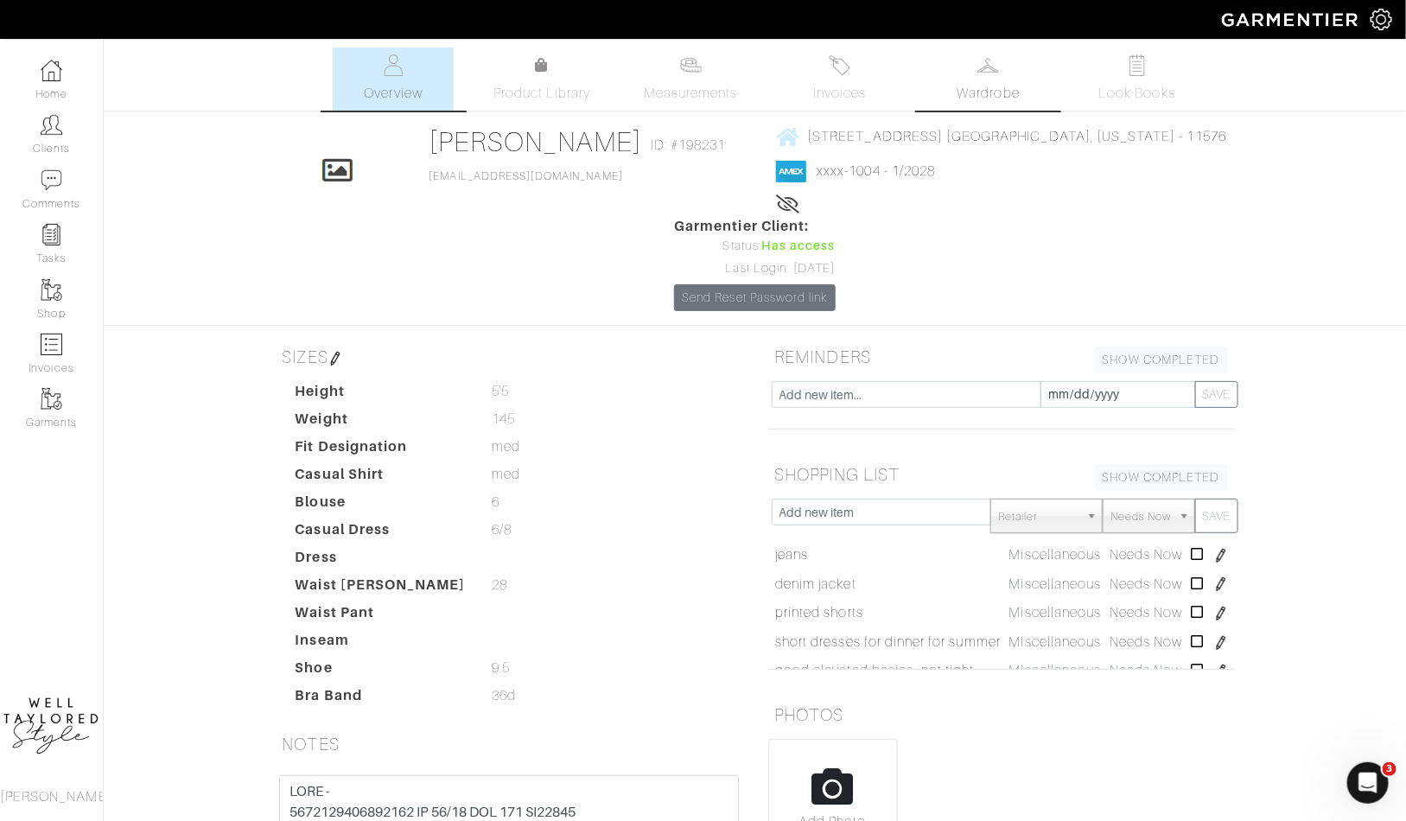
click at [946, 85] on link "Wardrobe" at bounding box center [988, 79] width 121 height 63
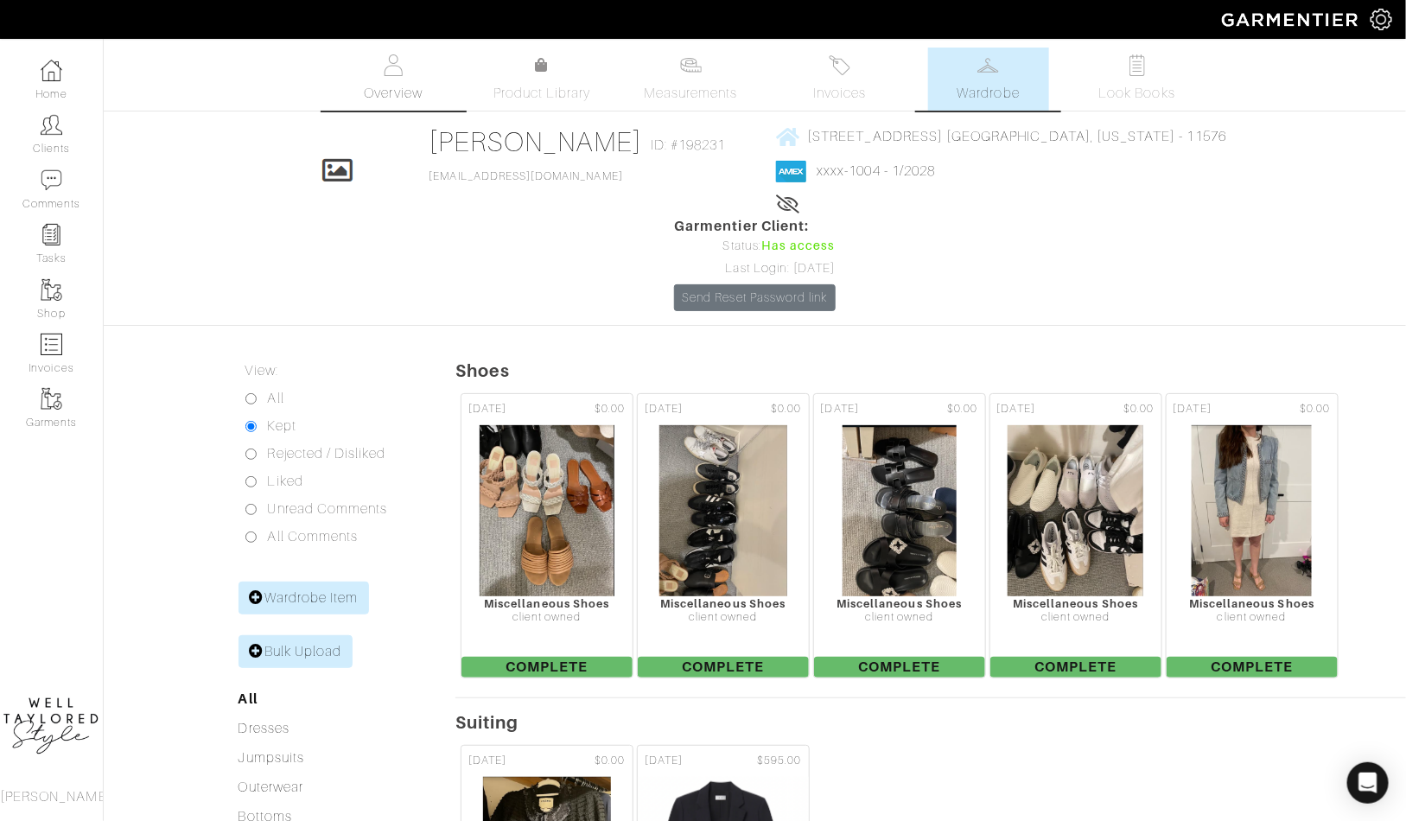
click at [380, 86] on span "Overview" at bounding box center [393, 93] width 58 height 21
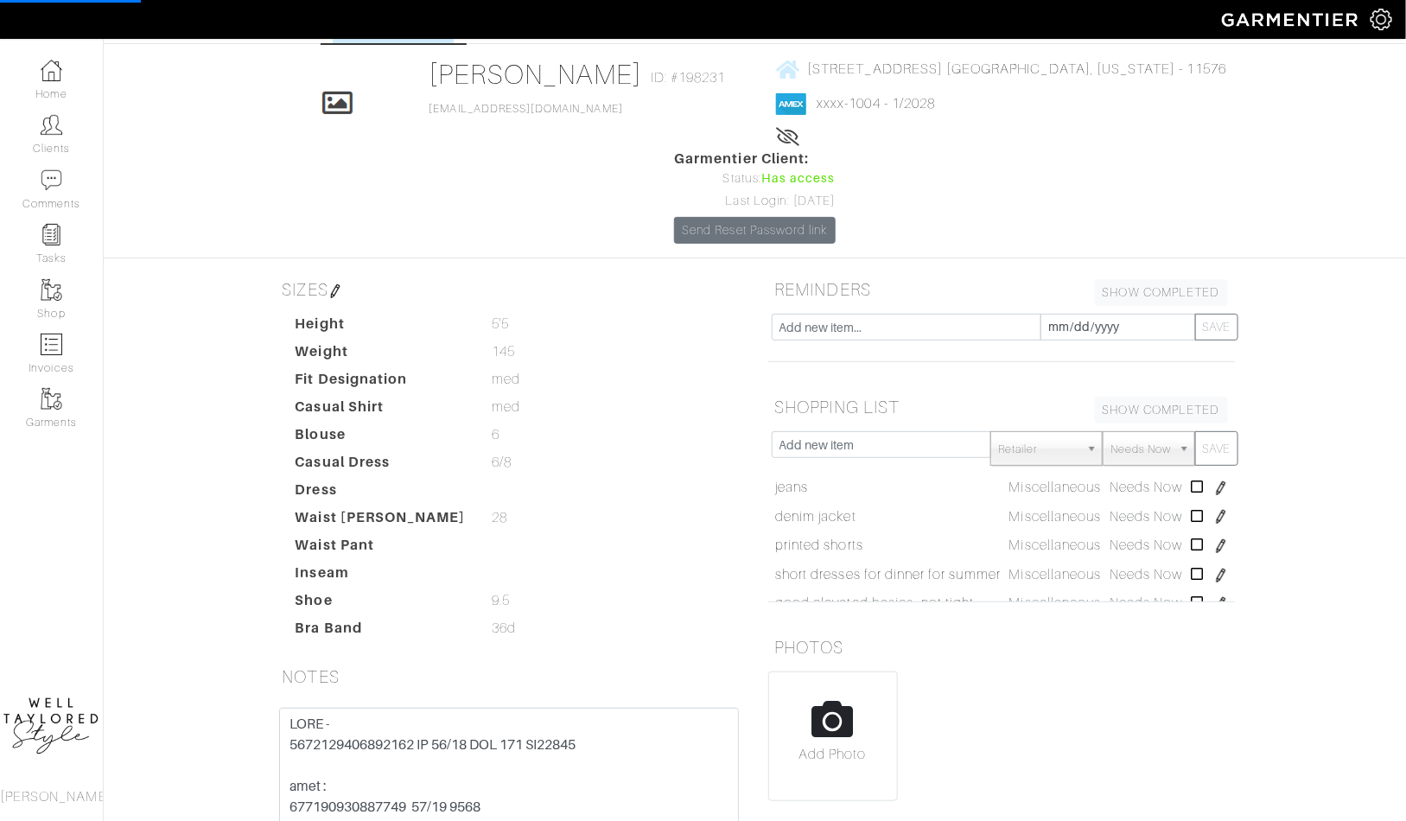
scroll to position [225, 0]
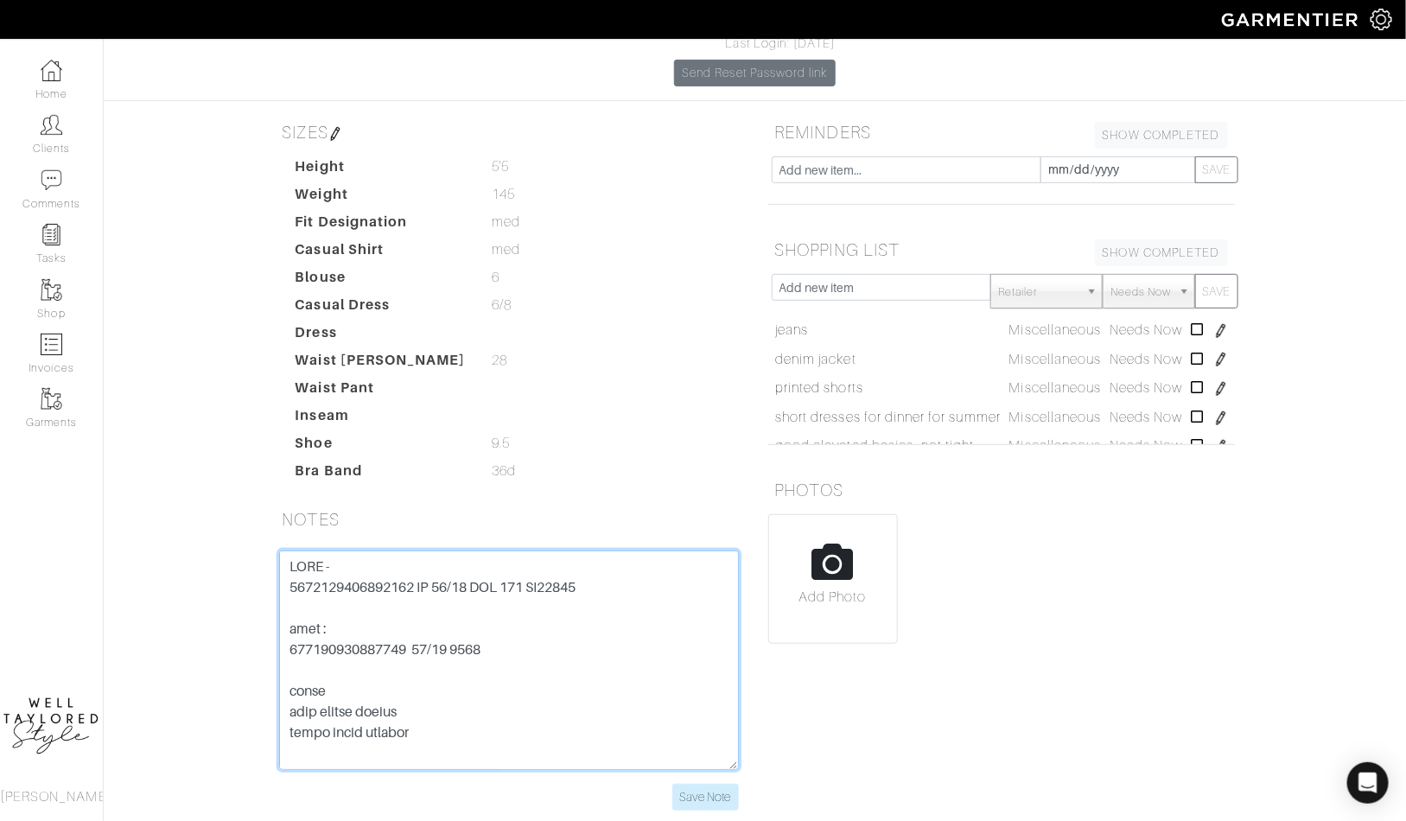
click at [325, 560] on textarea at bounding box center [509, 661] width 460 height 220
click at [425, 560] on textarea at bounding box center [509, 661] width 460 height 220
drag, startPoint x: 411, startPoint y: 559, endPoint x: 539, endPoint y: 559, distance: 128.8
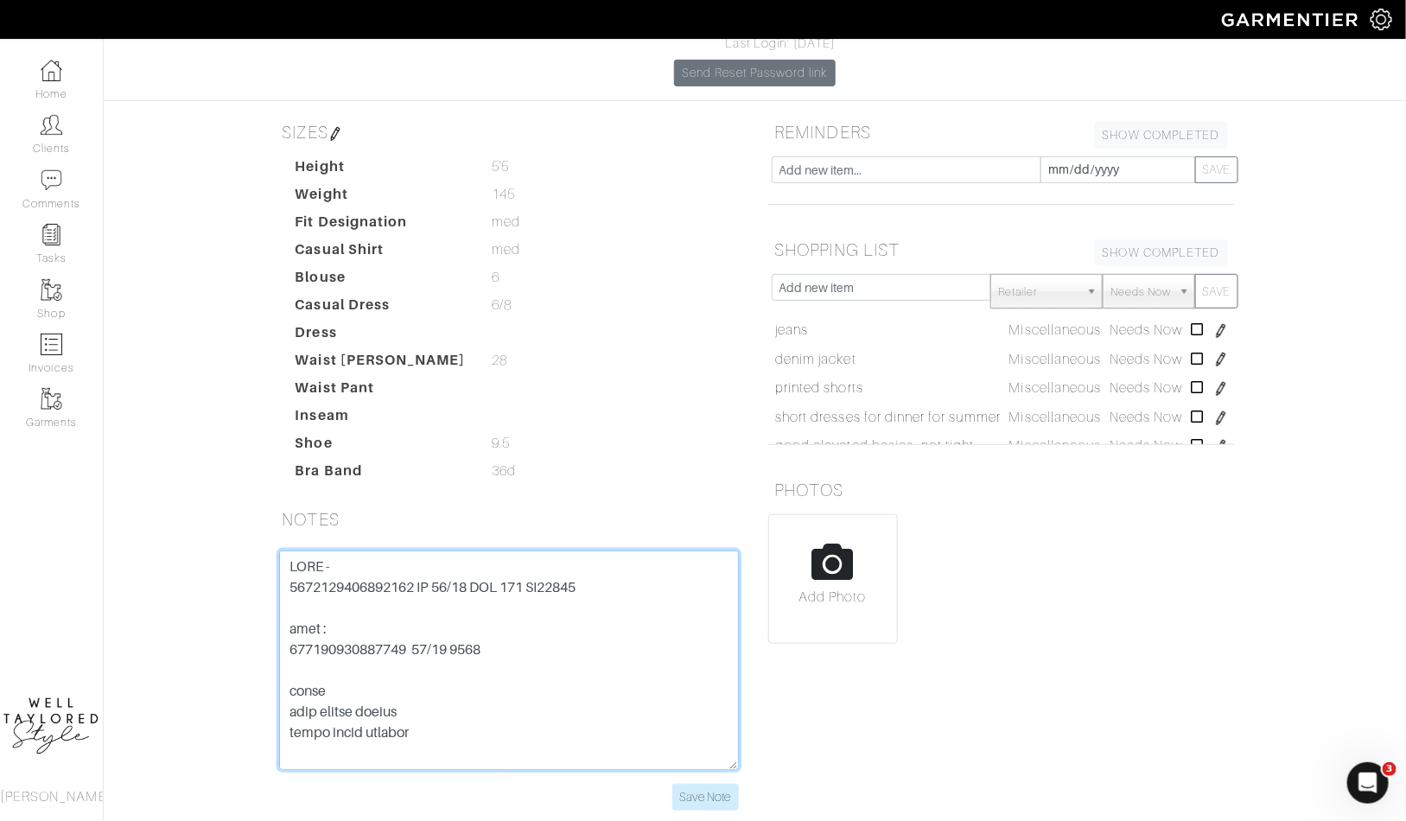
click at [539, 559] on textarea at bounding box center [509, 661] width 460 height 220
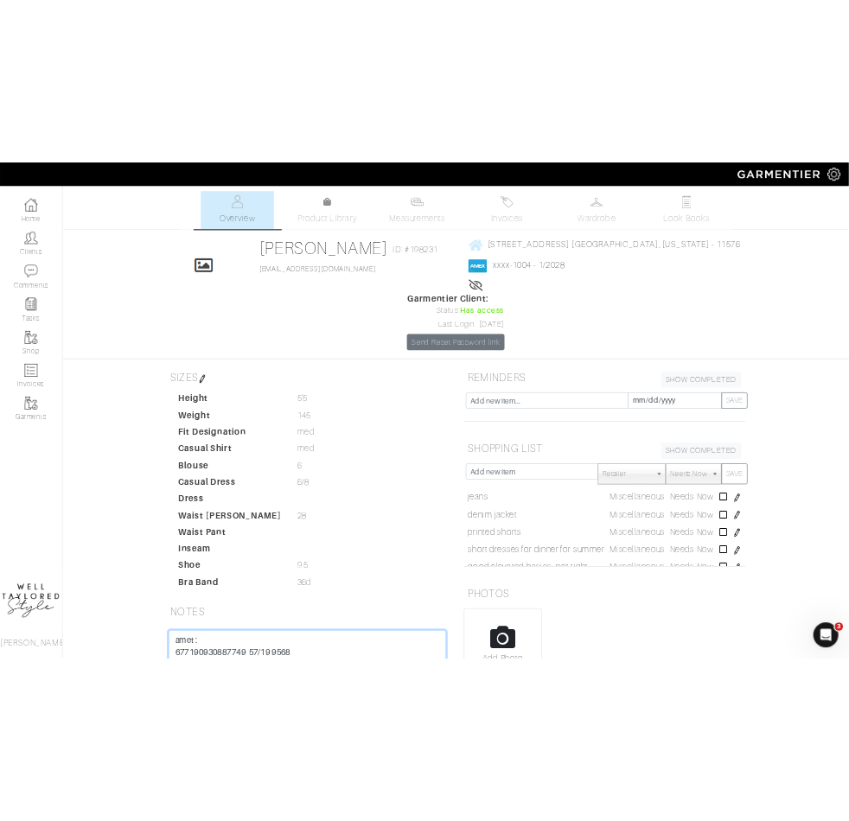
scroll to position [65, 0]
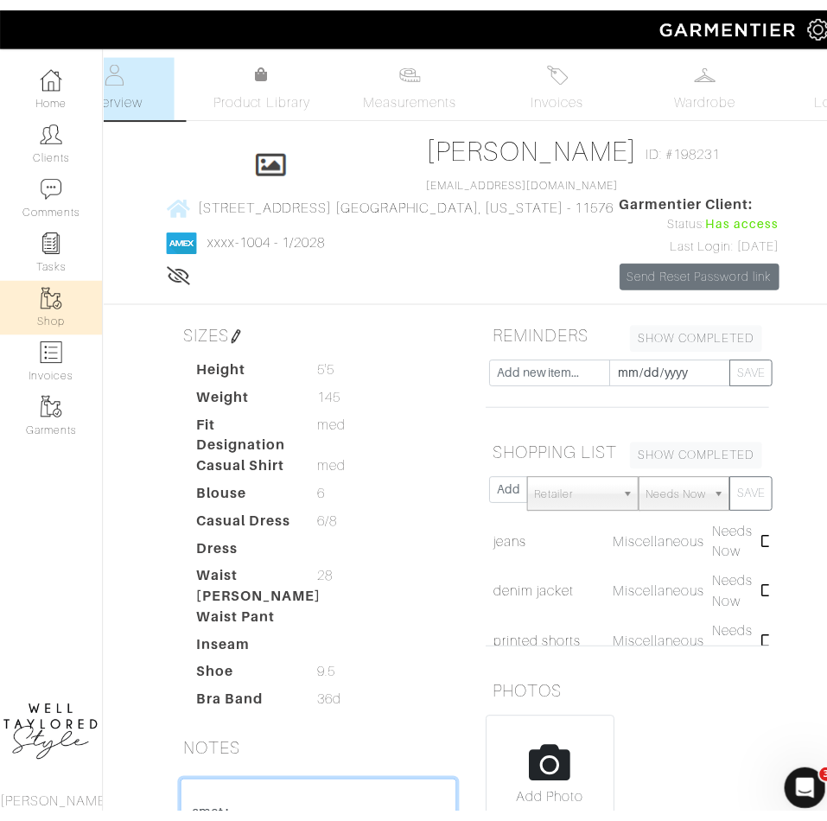
scroll to position [85, 0]
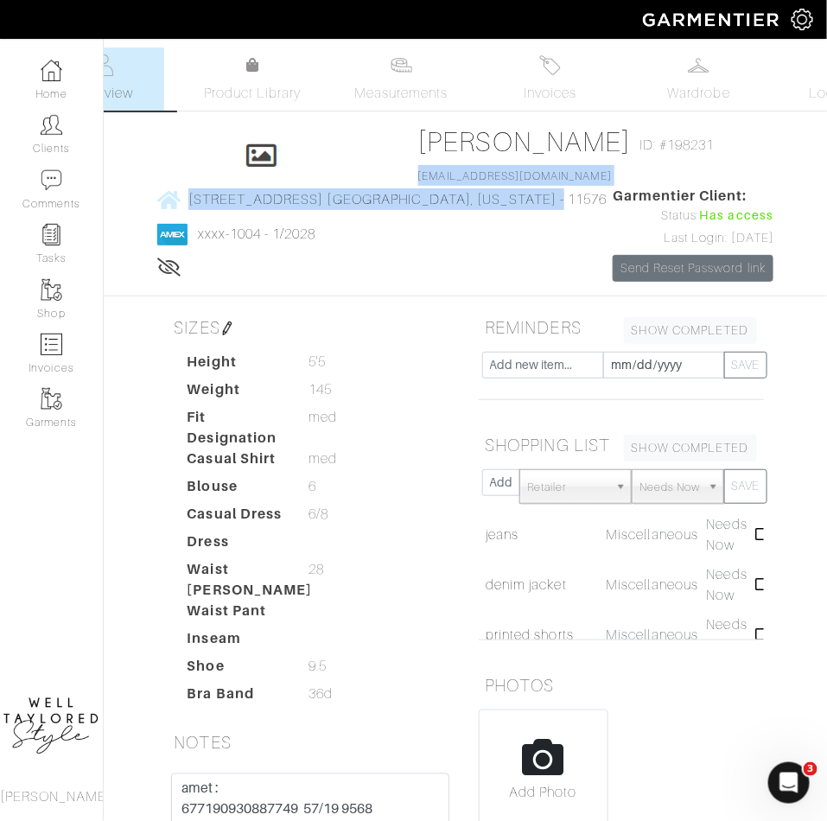
drag, startPoint x: 521, startPoint y: 204, endPoint x: 504, endPoint y: 200, distance: 17.8
click at [504, 200] on div "Click To Edit Dana kuller ID: #198231 danakuller@gmail.com 10 estates drive ros…" at bounding box center [466, 203] width 622 height 156
copy div "danakuller@gmail.com 10 estates drive roslyn, New York - 11576"
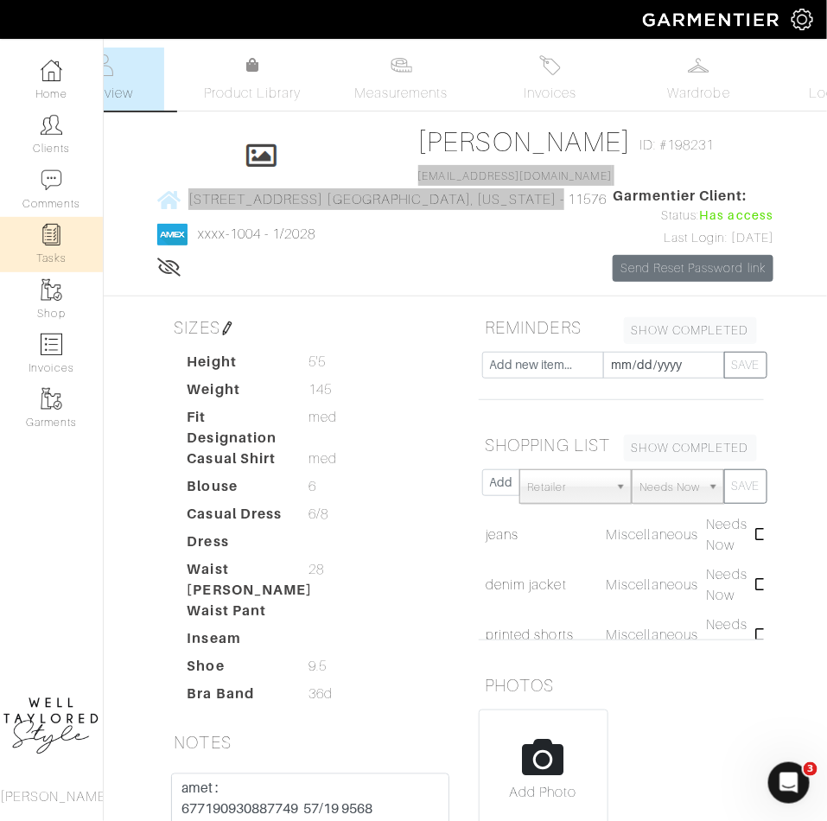
scroll to position [299, 0]
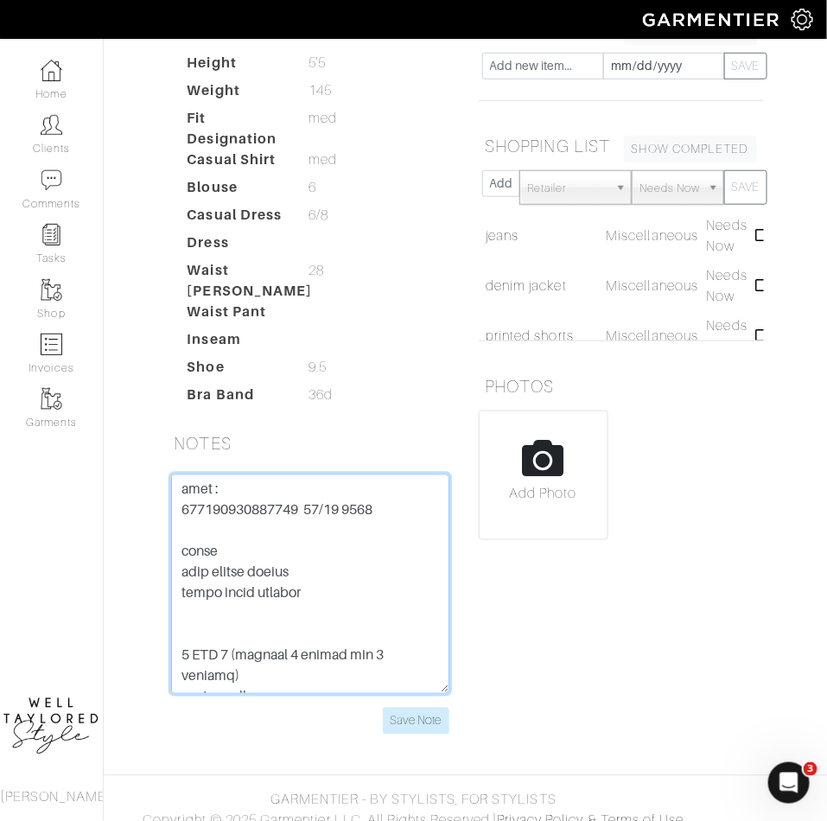
click at [236, 496] on textarea at bounding box center [310, 585] width 278 height 220
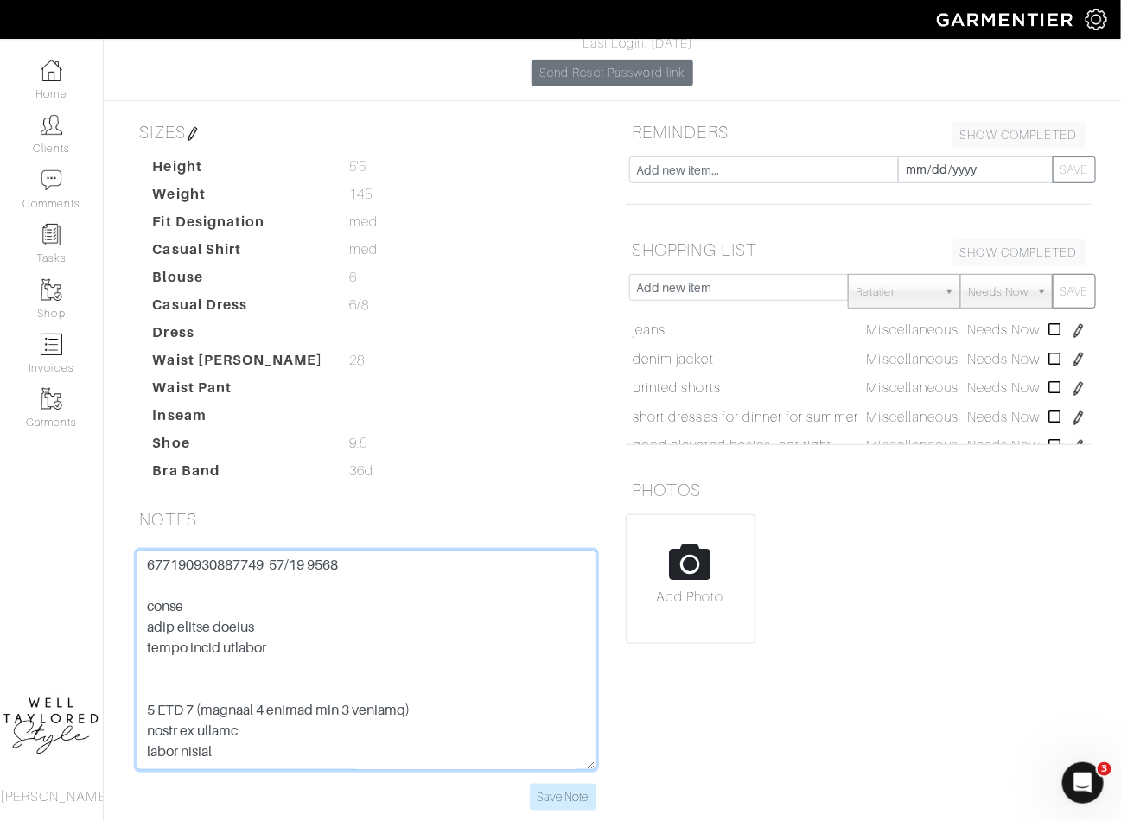
scroll to position [65, 0]
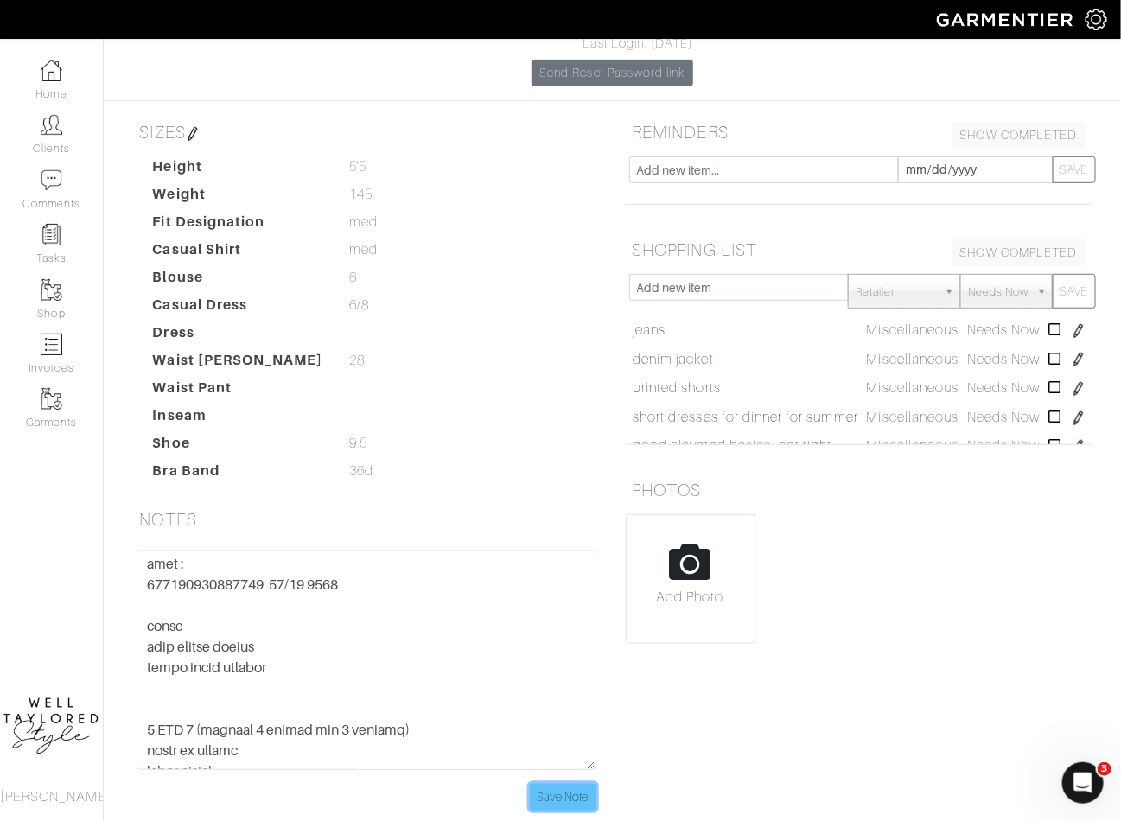
click at [543, 784] on input "Save Note" at bounding box center [563, 797] width 67 height 27
click at [54, 126] on img at bounding box center [52, 125] width 22 height 22
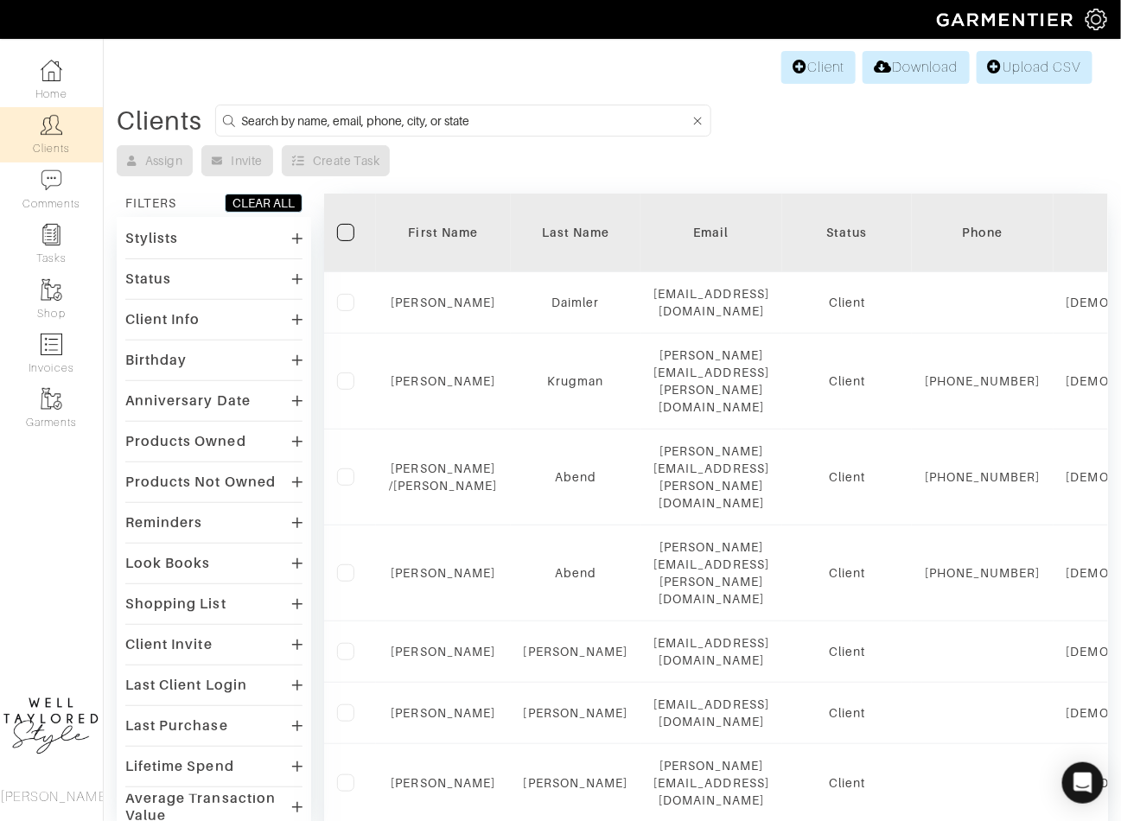
click at [367, 128] on input at bounding box center [465, 121] width 449 height 22
type input "ARIELLE"
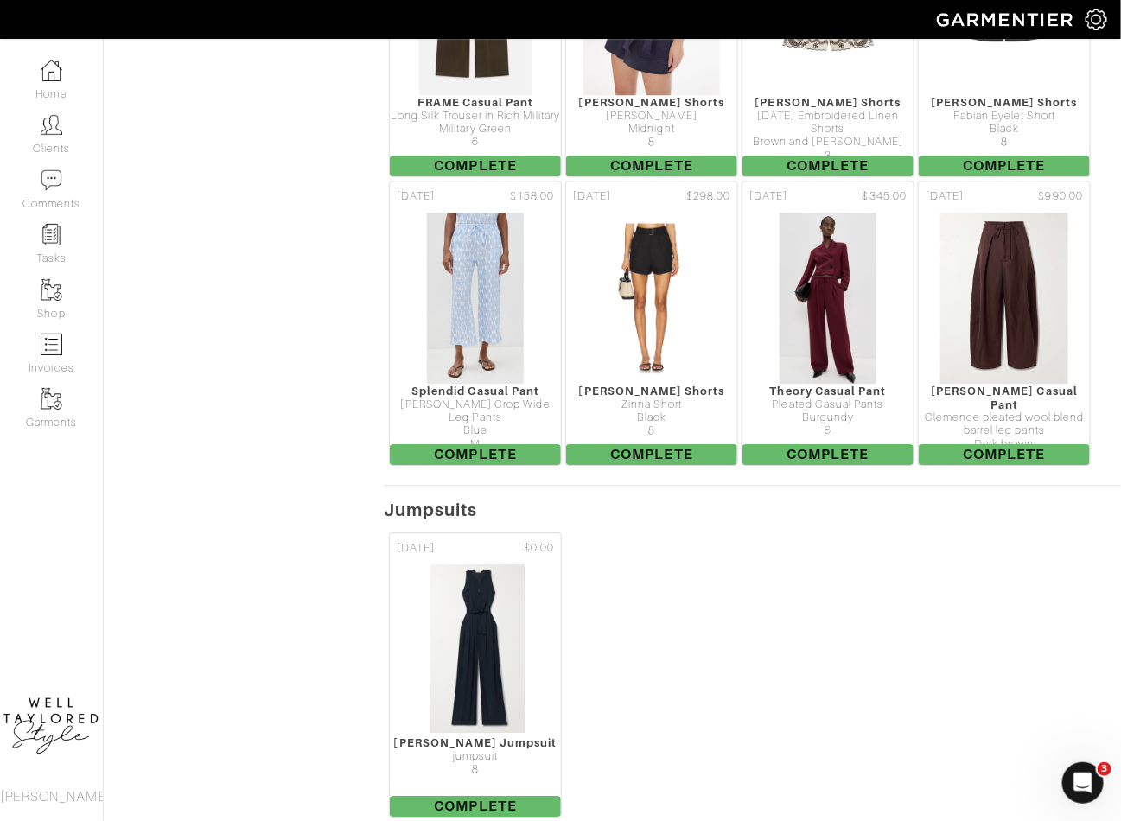
scroll to position [6005, 0]
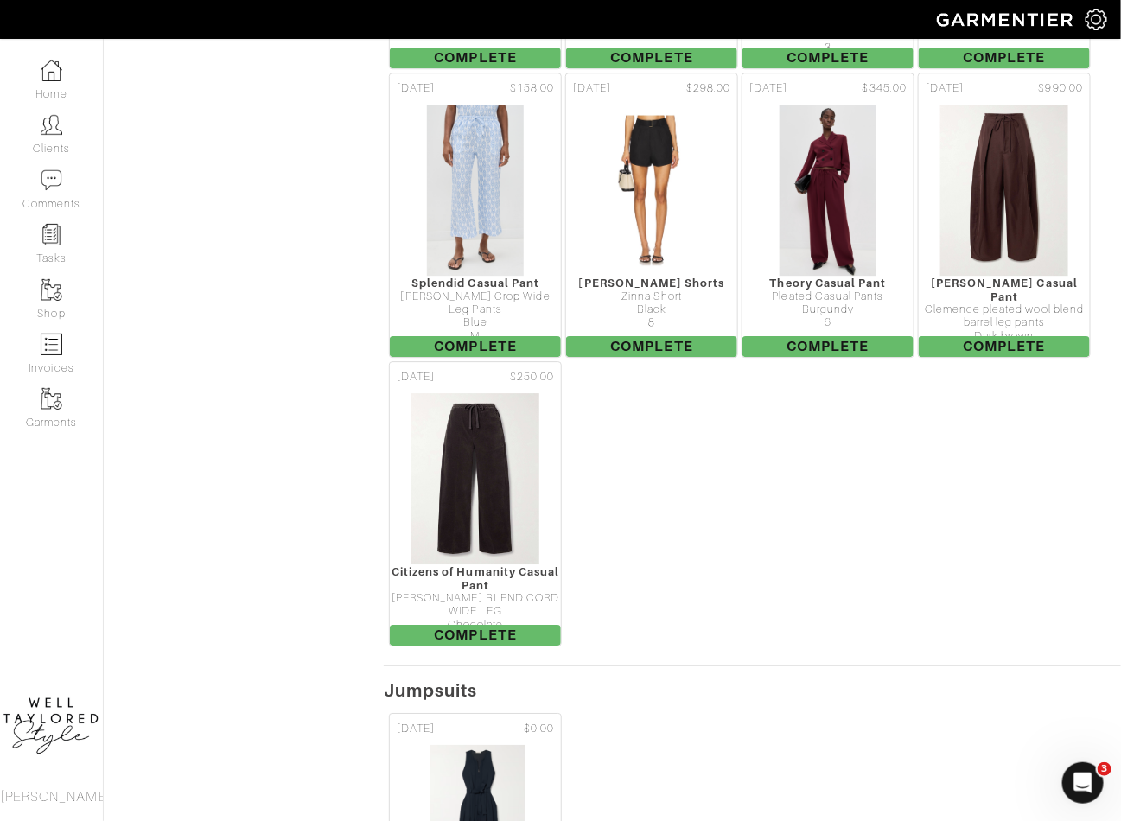
scroll to position [6126, 0]
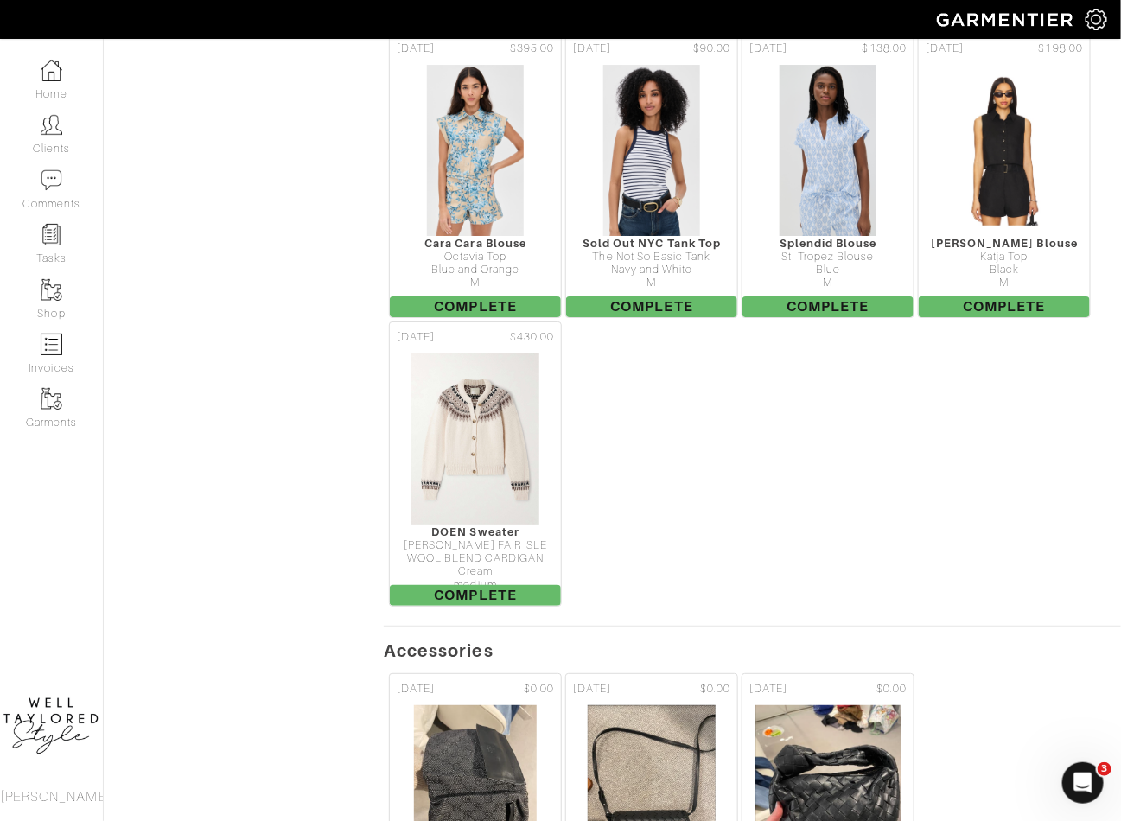
scroll to position [4306, 0]
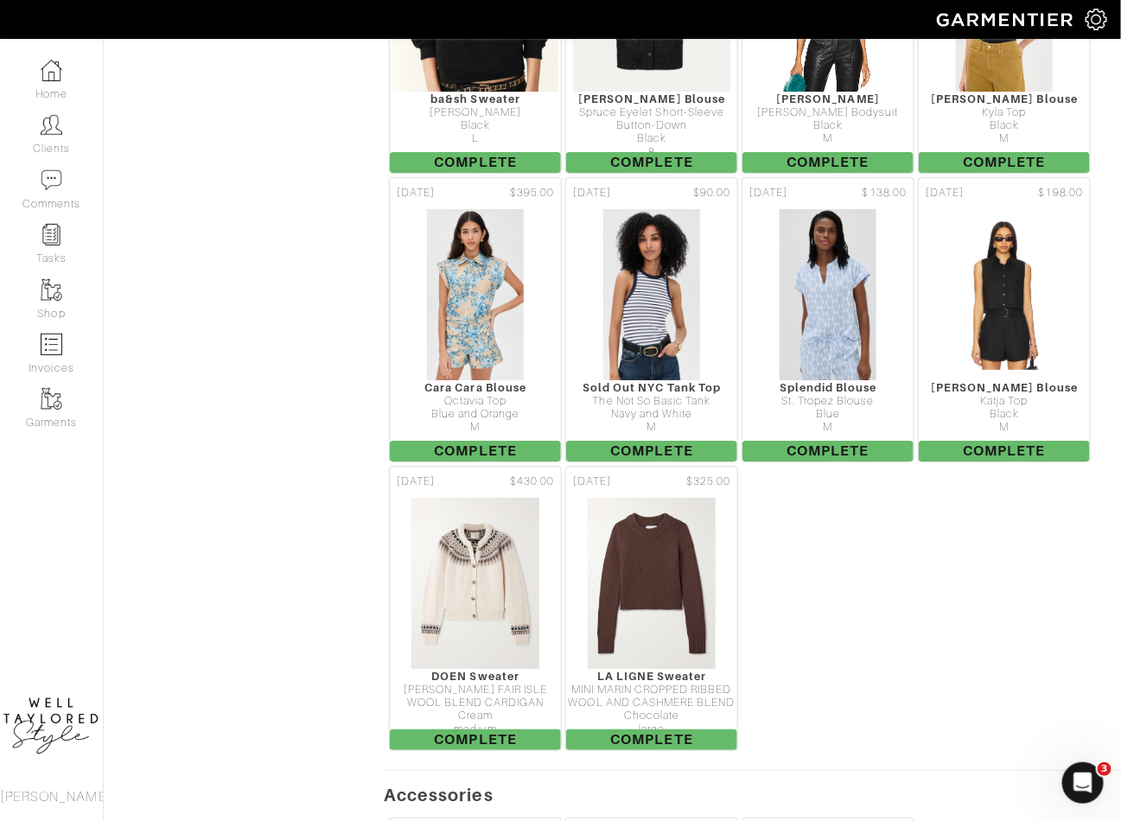
scroll to position [4216, 0]
